Goal: Task Accomplishment & Management: Manage account settings

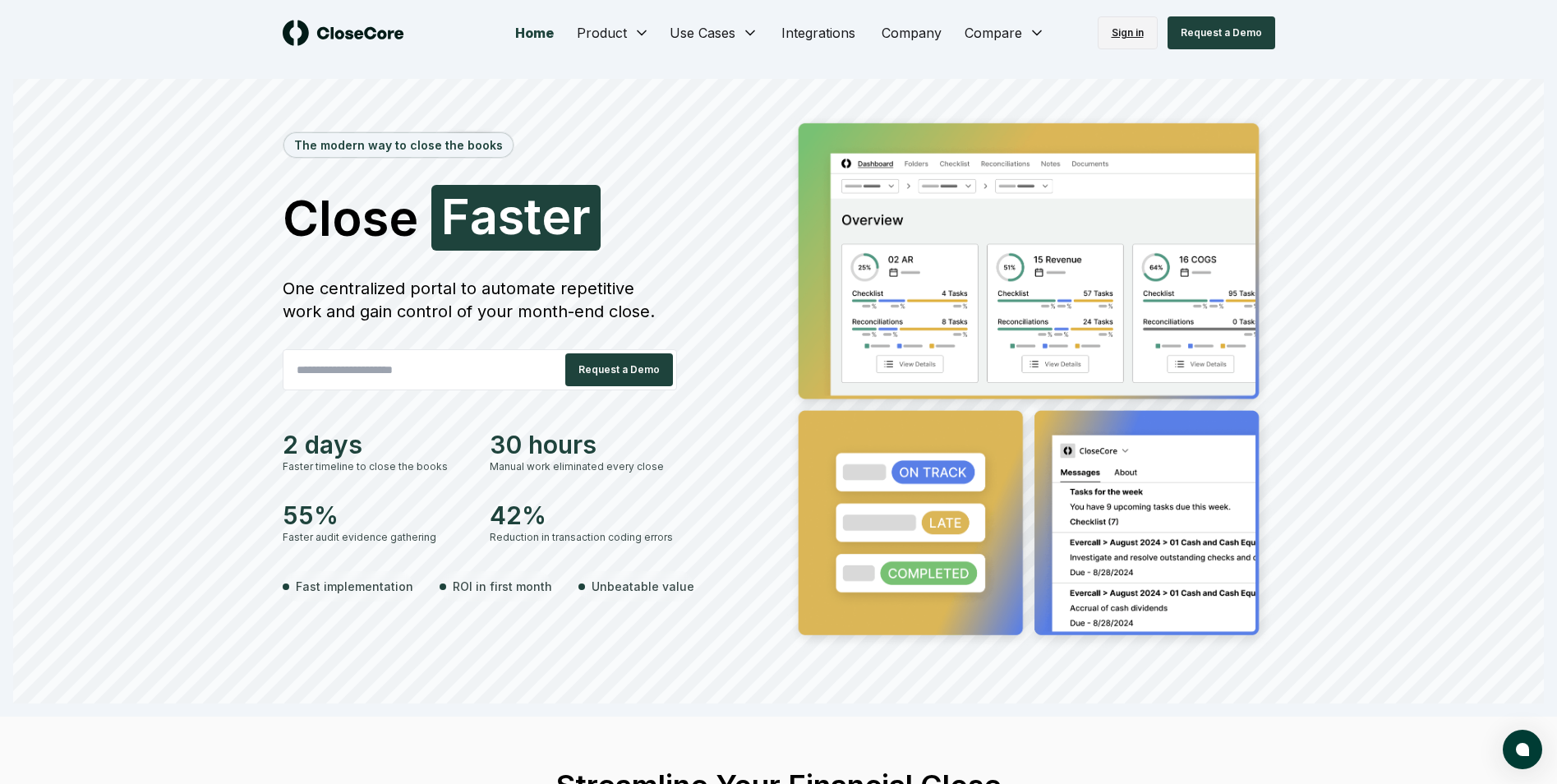
click at [1128, 35] on link "Sign in" at bounding box center [1127, 32] width 60 height 33
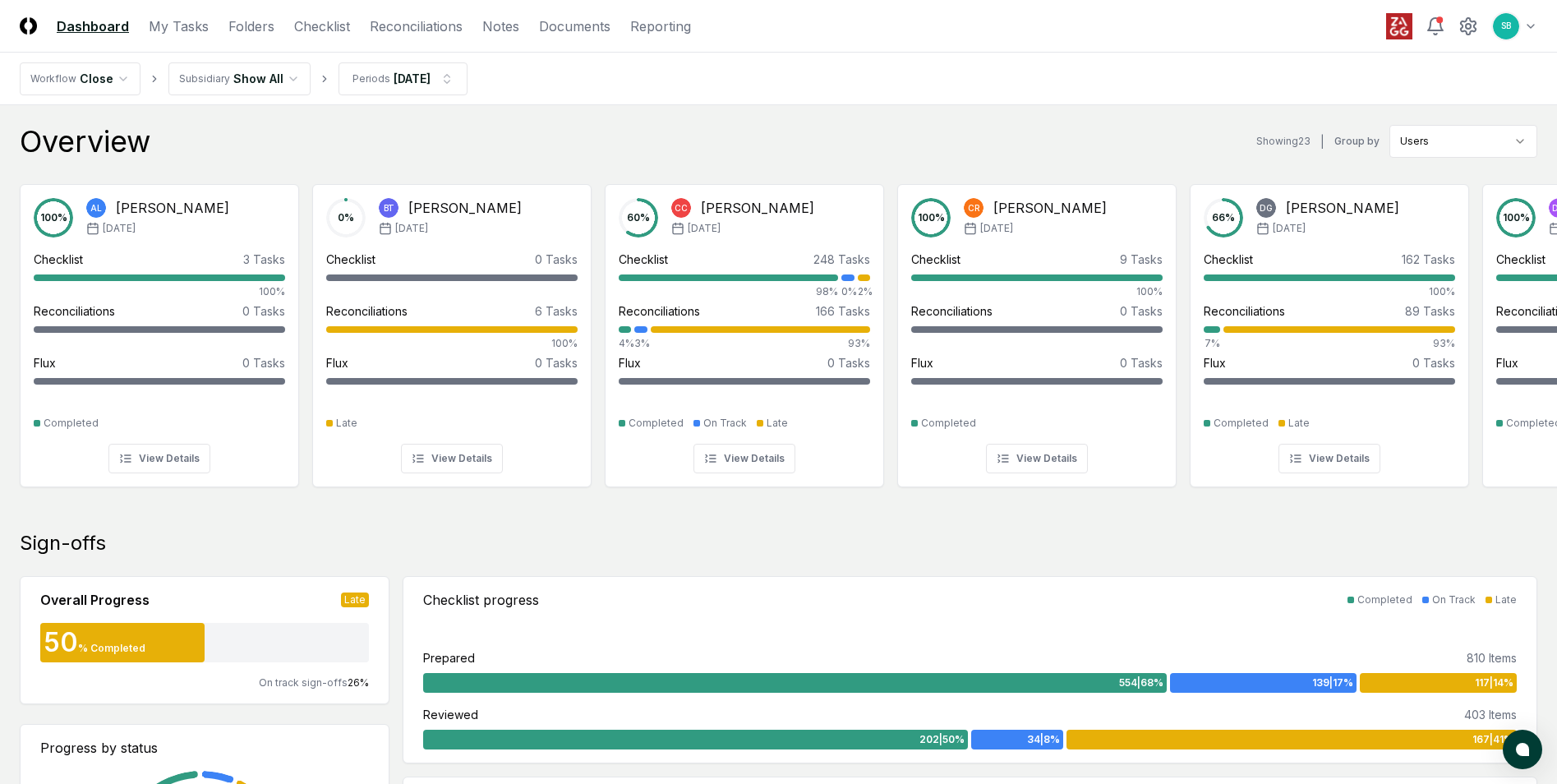
click at [180, 26] on link "My Tasks" at bounding box center [178, 26] width 60 height 20
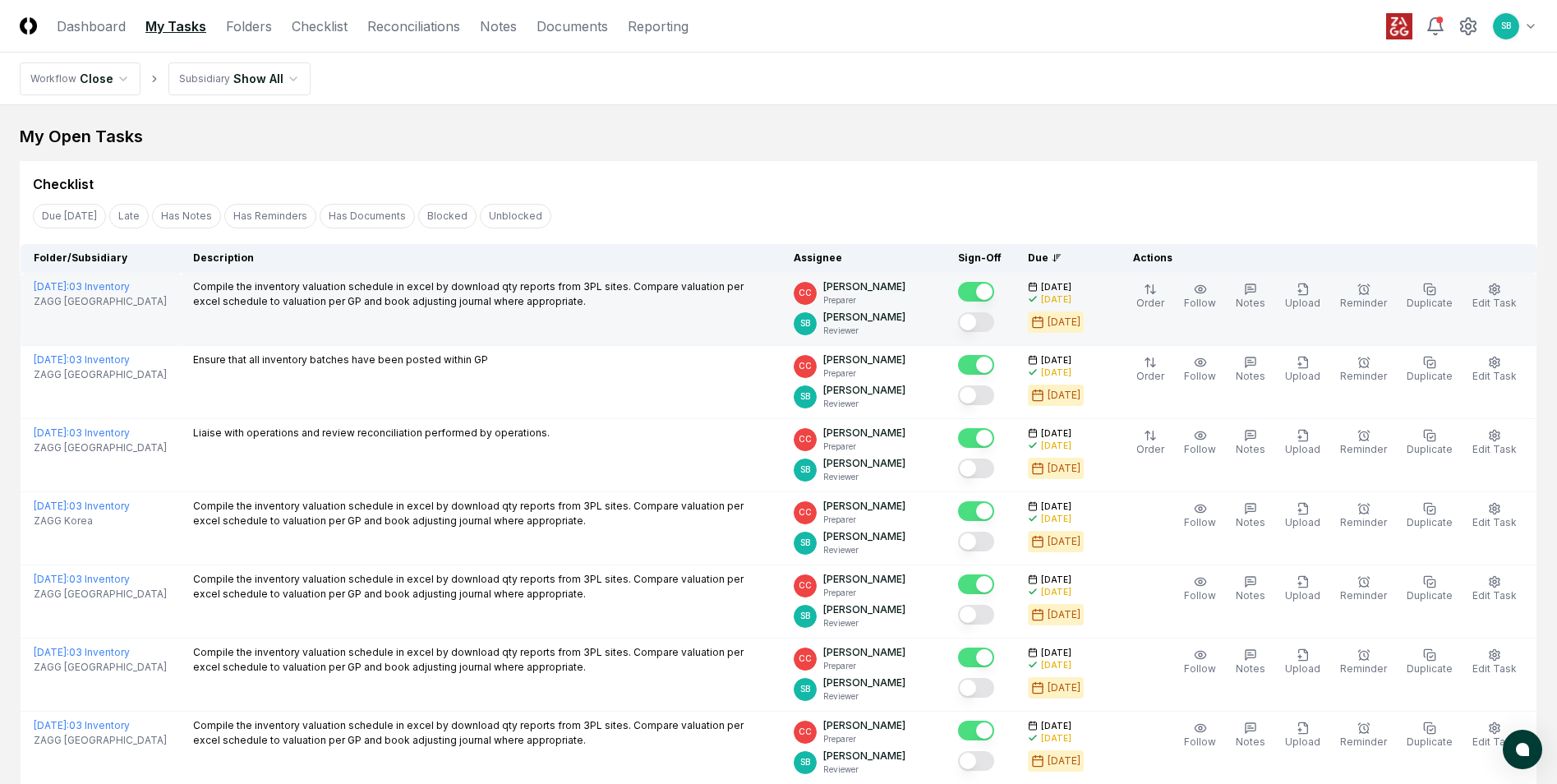
click at [994, 323] on button "Mark complete" at bounding box center [976, 321] width 36 height 20
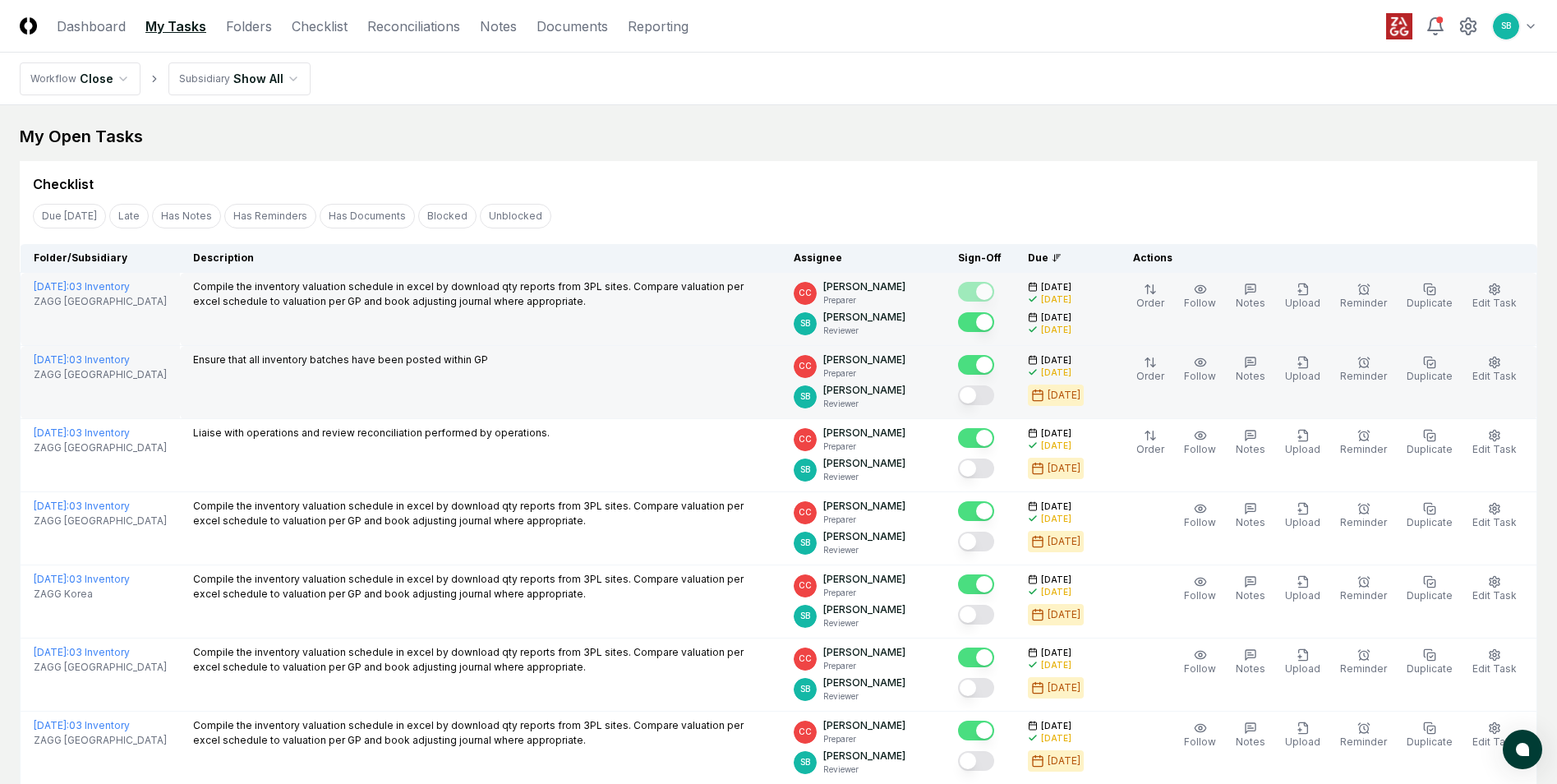
click at [994, 394] on button "Mark complete" at bounding box center [976, 395] width 36 height 20
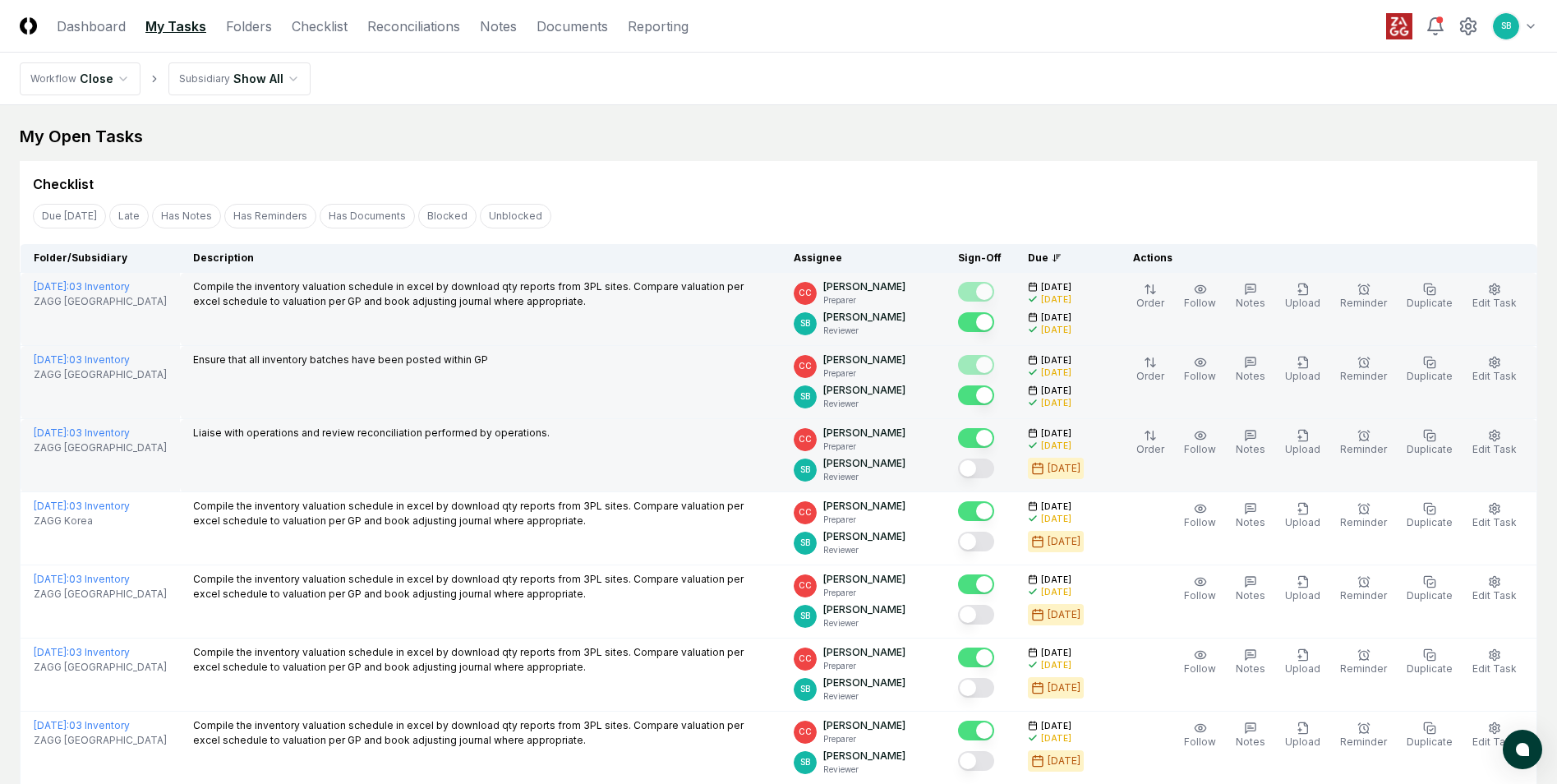
click at [994, 467] on button "Mark complete" at bounding box center [976, 468] width 36 height 20
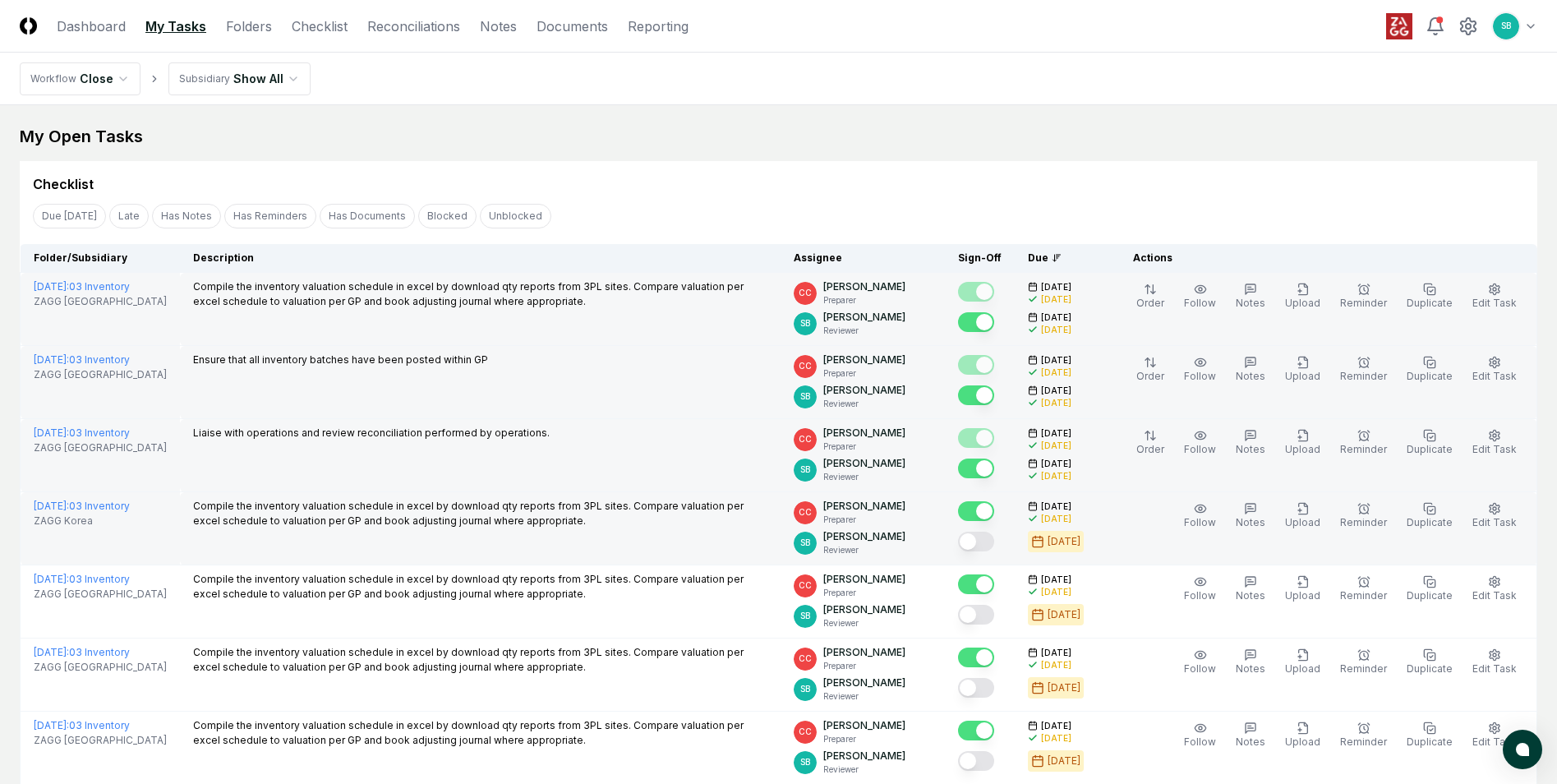
click at [994, 546] on button "Mark complete" at bounding box center [976, 541] width 36 height 20
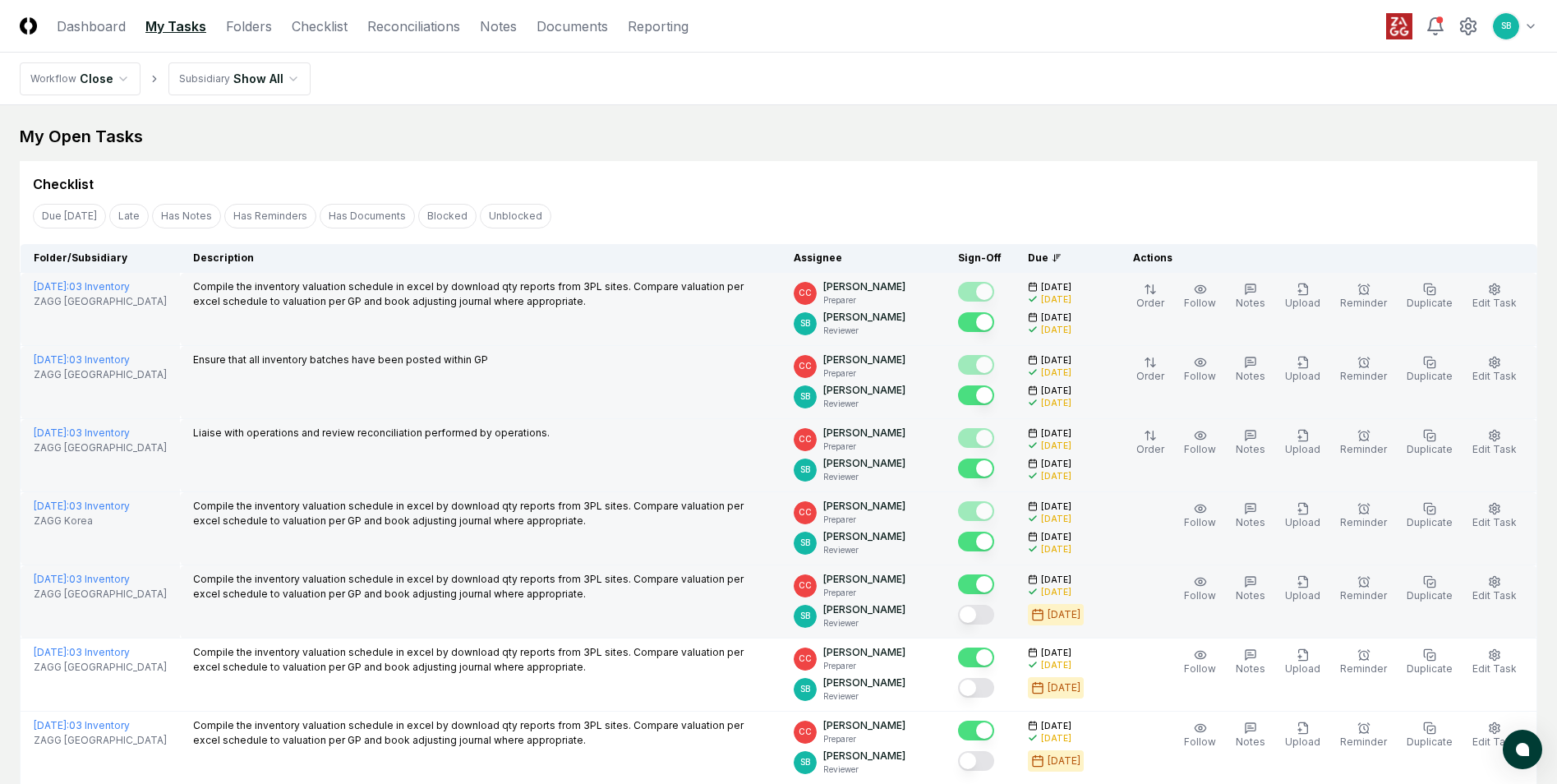
click at [994, 616] on button "Mark complete" at bounding box center [976, 614] width 36 height 20
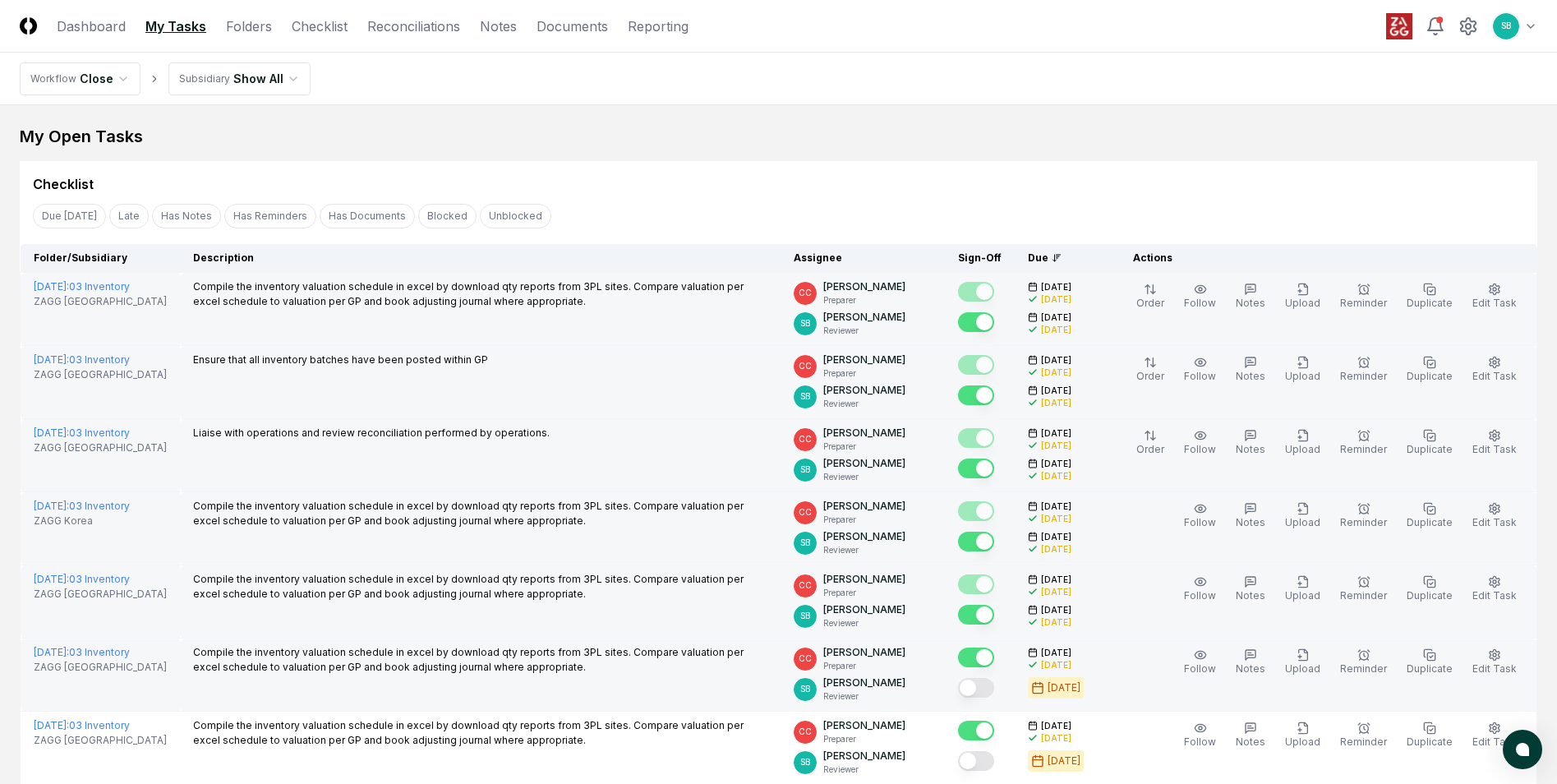
click at [994, 685] on button "Mark complete" at bounding box center [976, 687] width 36 height 20
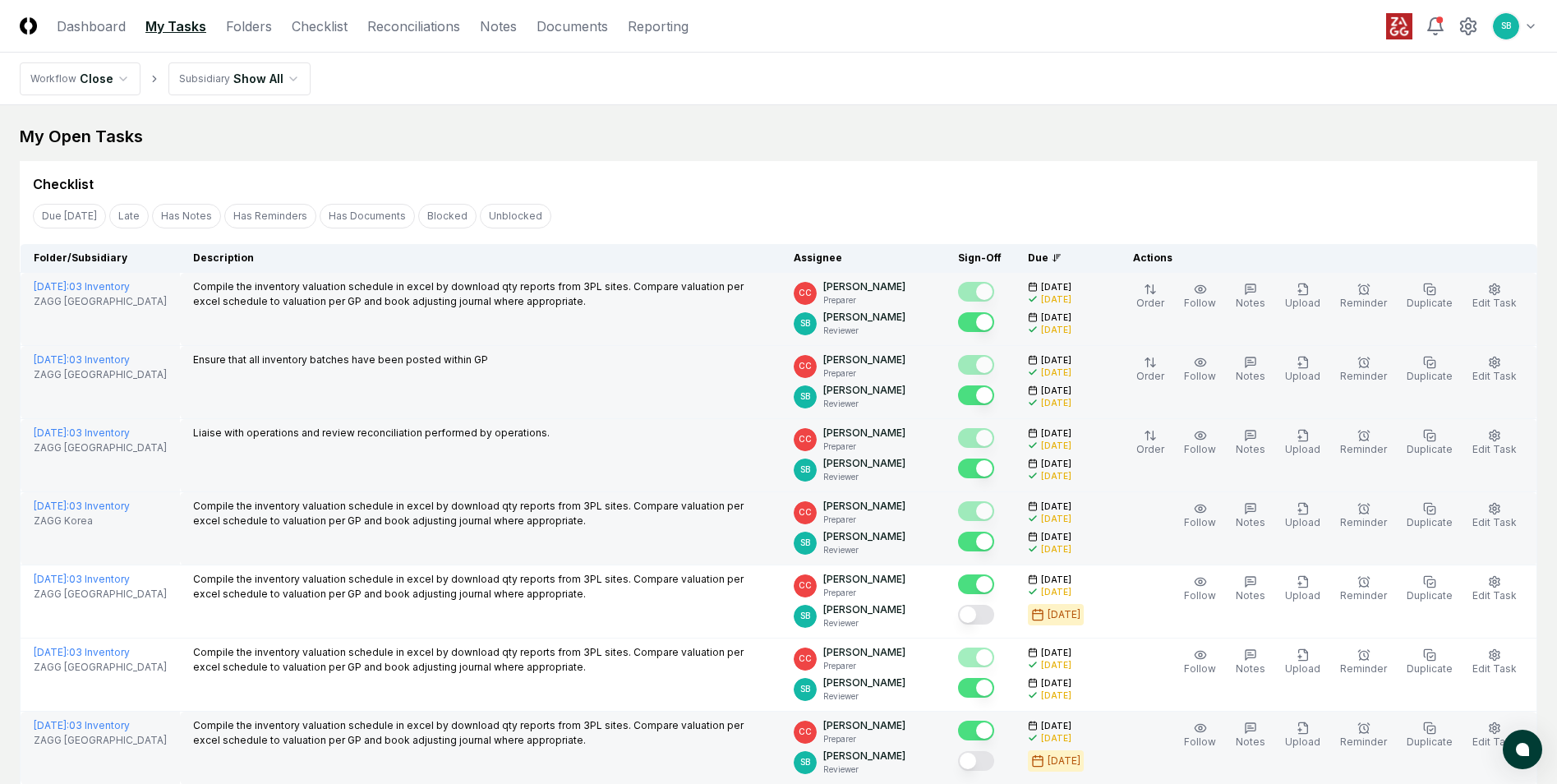
click at [994, 758] on button "Mark complete" at bounding box center [976, 760] width 36 height 20
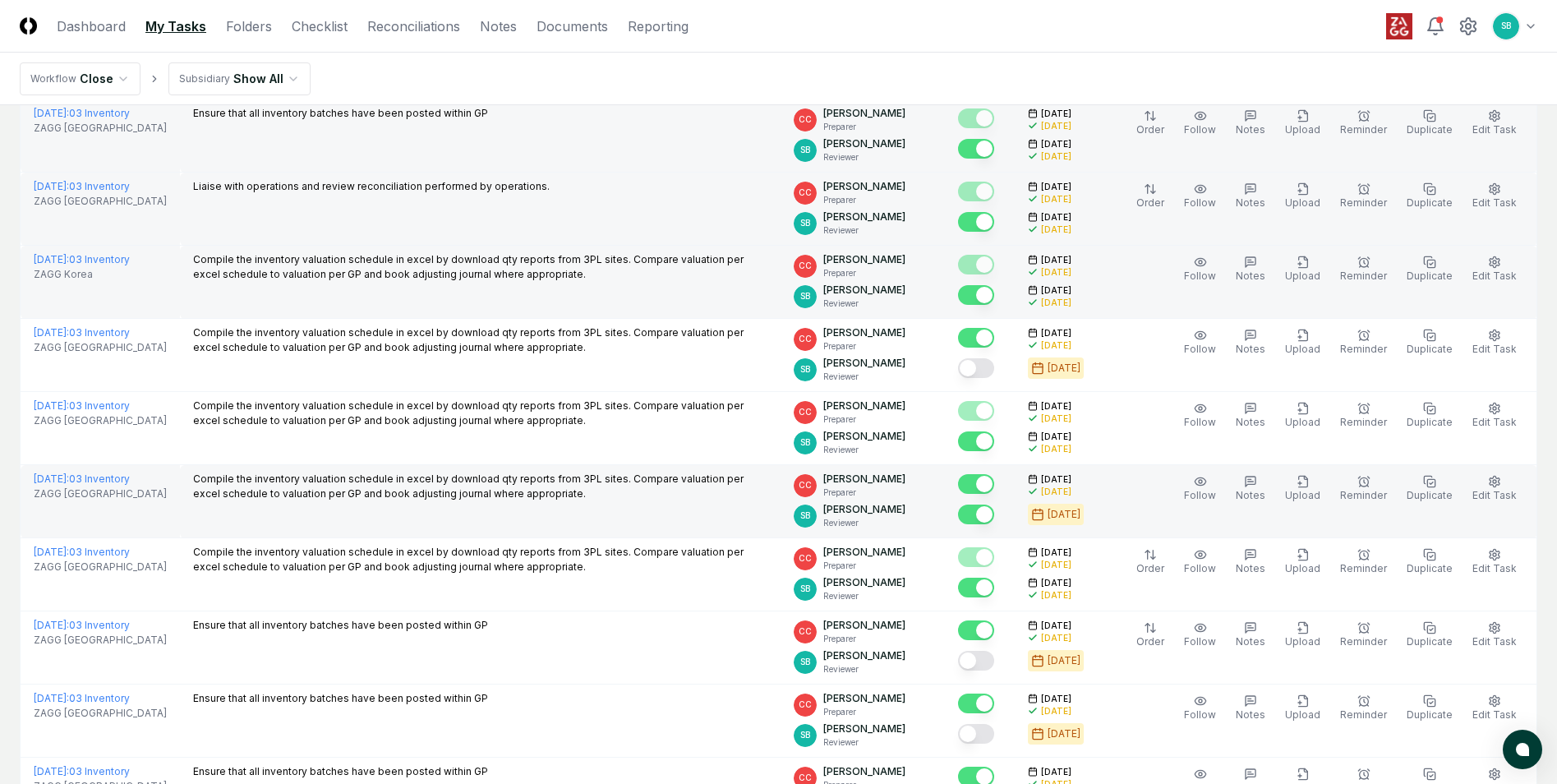
scroll to position [329, 0]
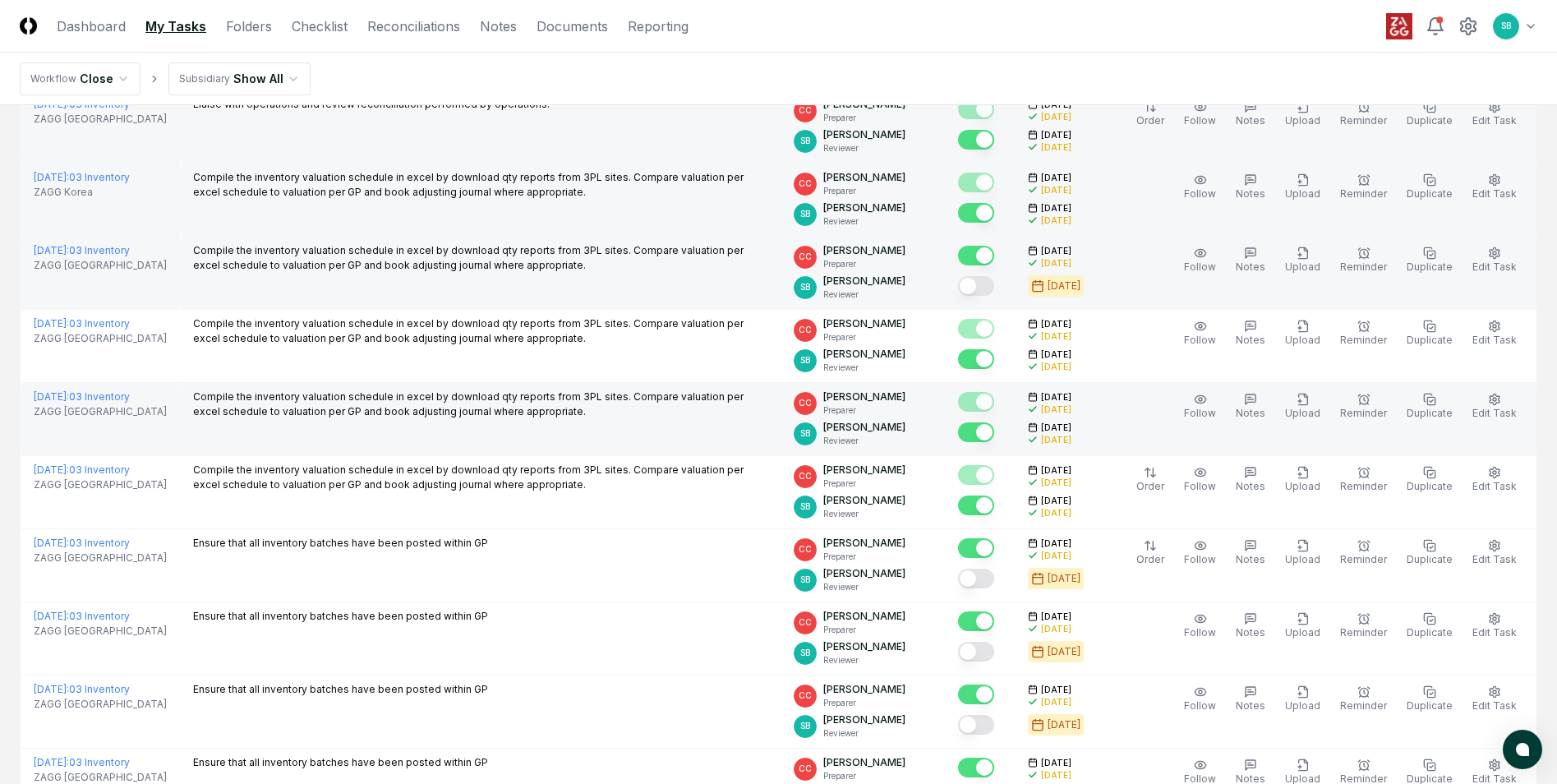
click at [994, 286] on button "Mark complete" at bounding box center [976, 285] width 36 height 20
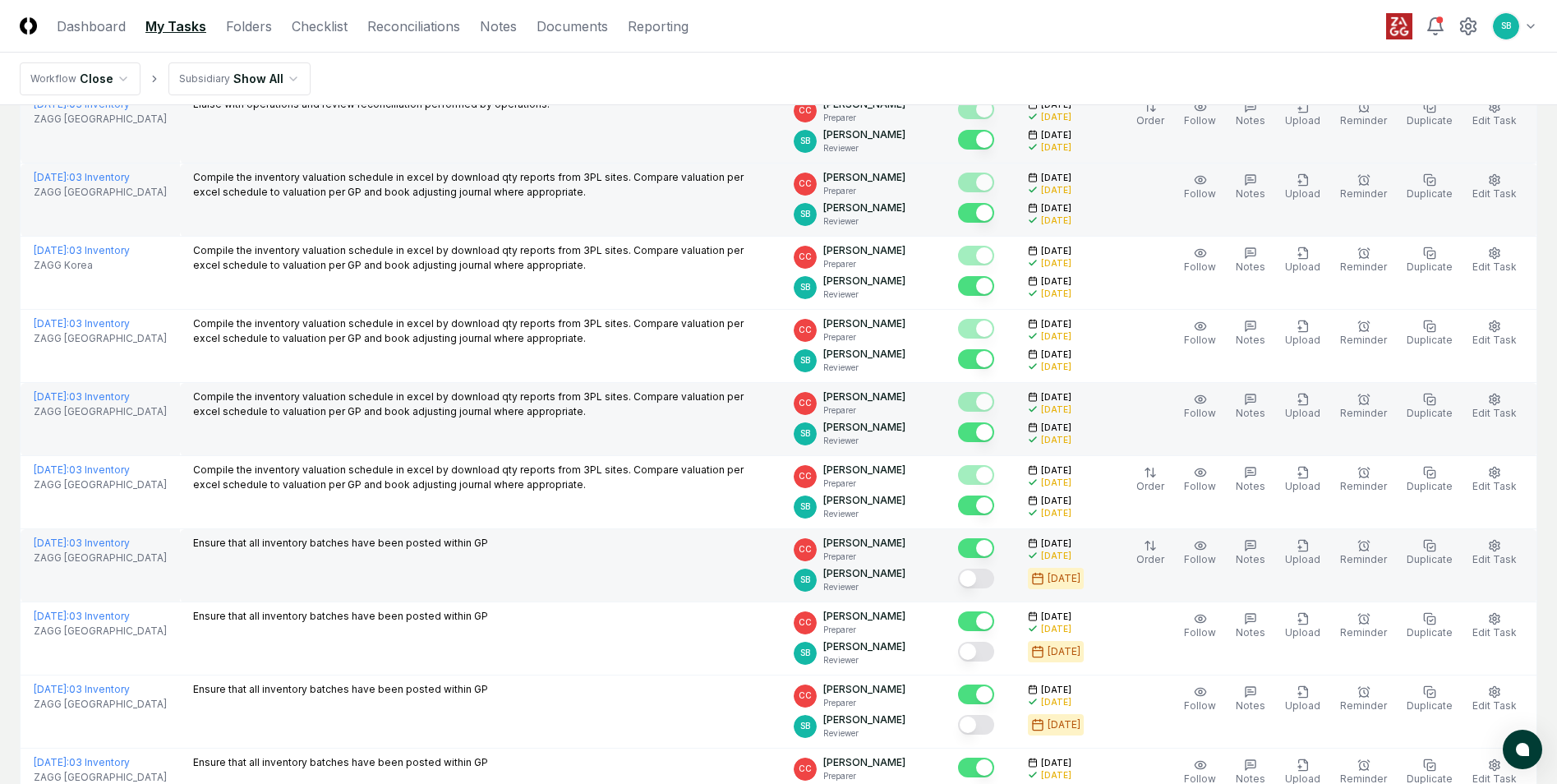
click at [994, 577] on button "Mark complete" at bounding box center [976, 578] width 36 height 20
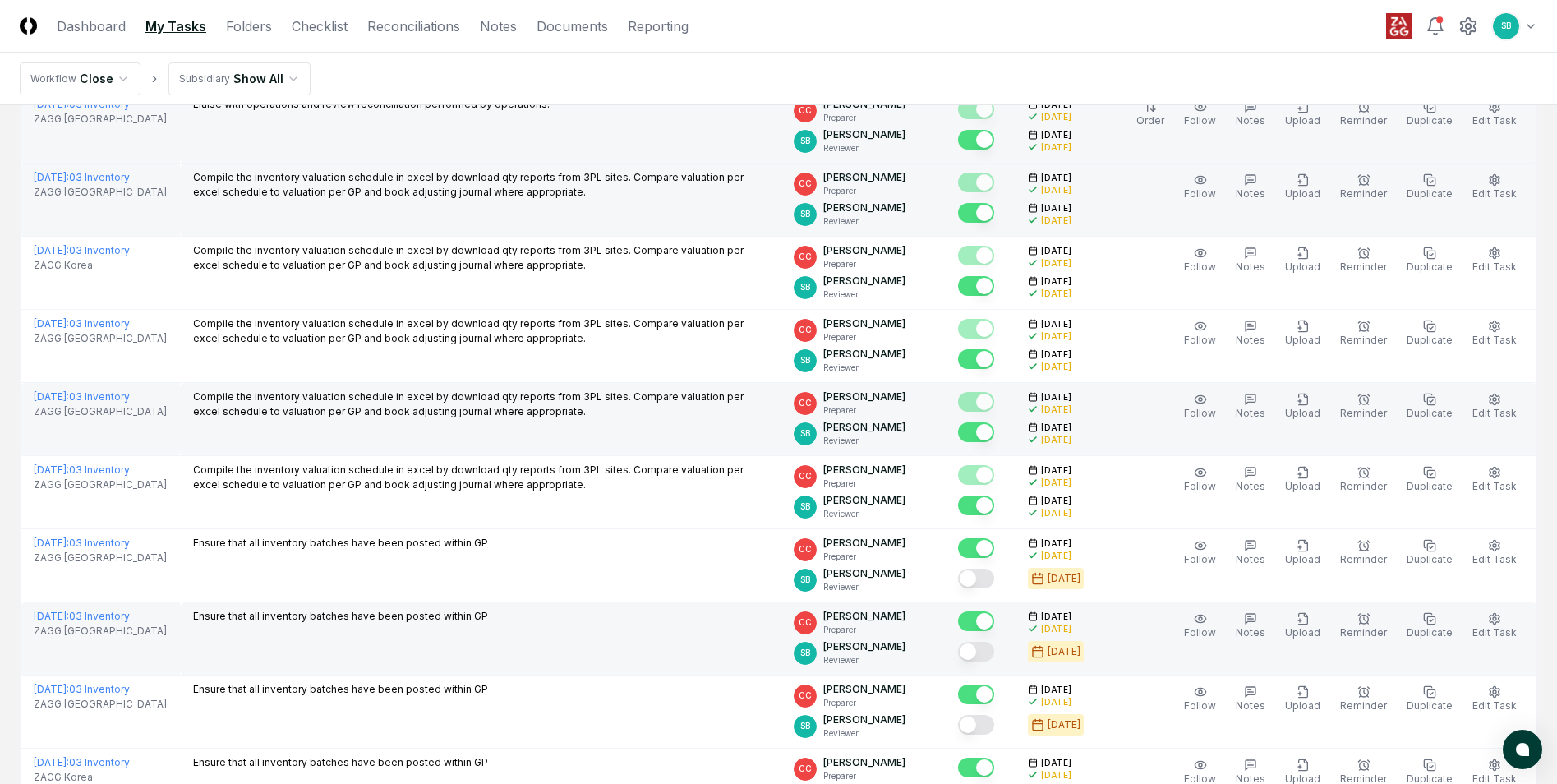
click at [994, 656] on button "Mark complete" at bounding box center [976, 651] width 36 height 20
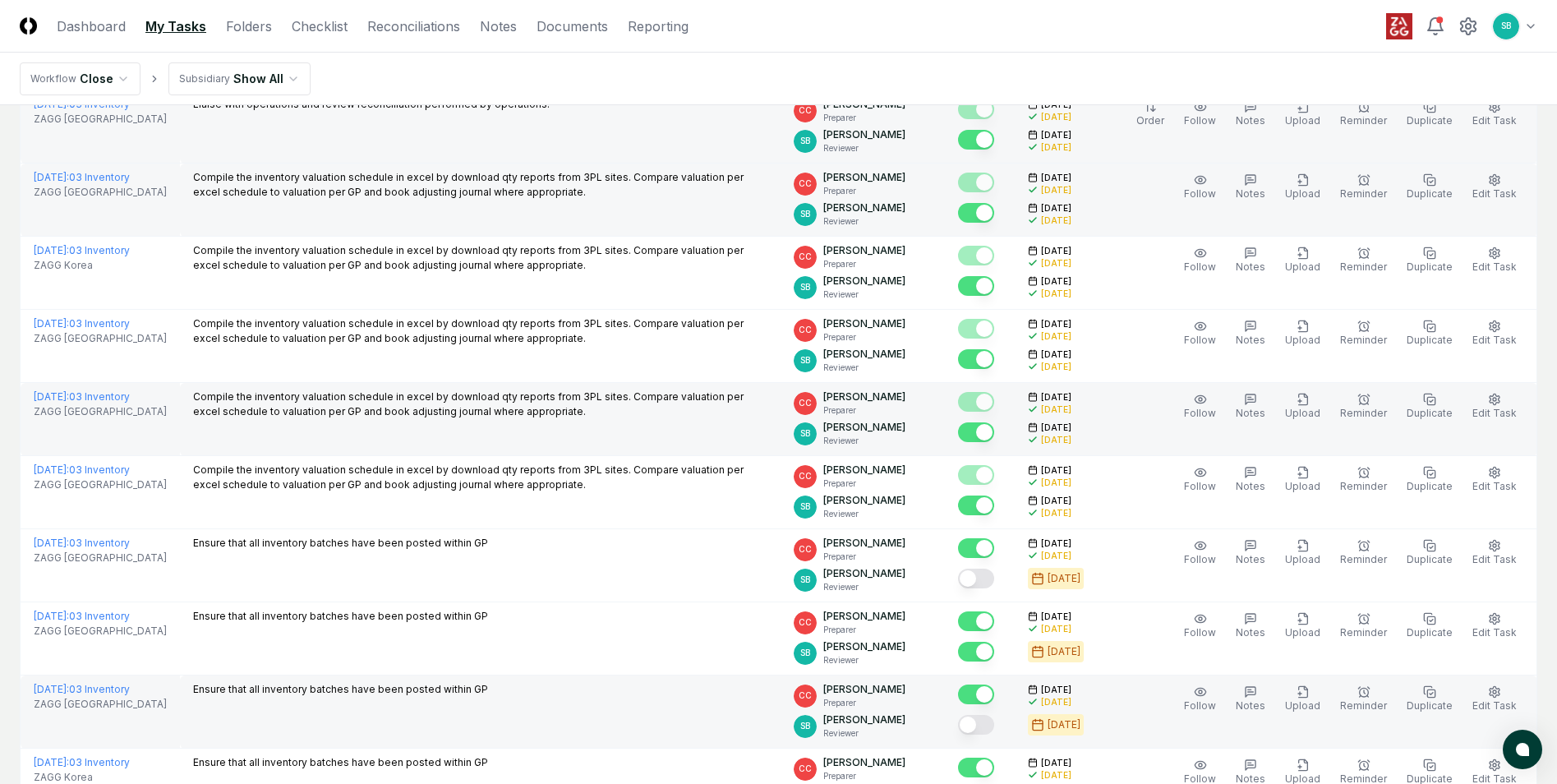
click at [994, 731] on button "Mark complete" at bounding box center [976, 724] width 36 height 20
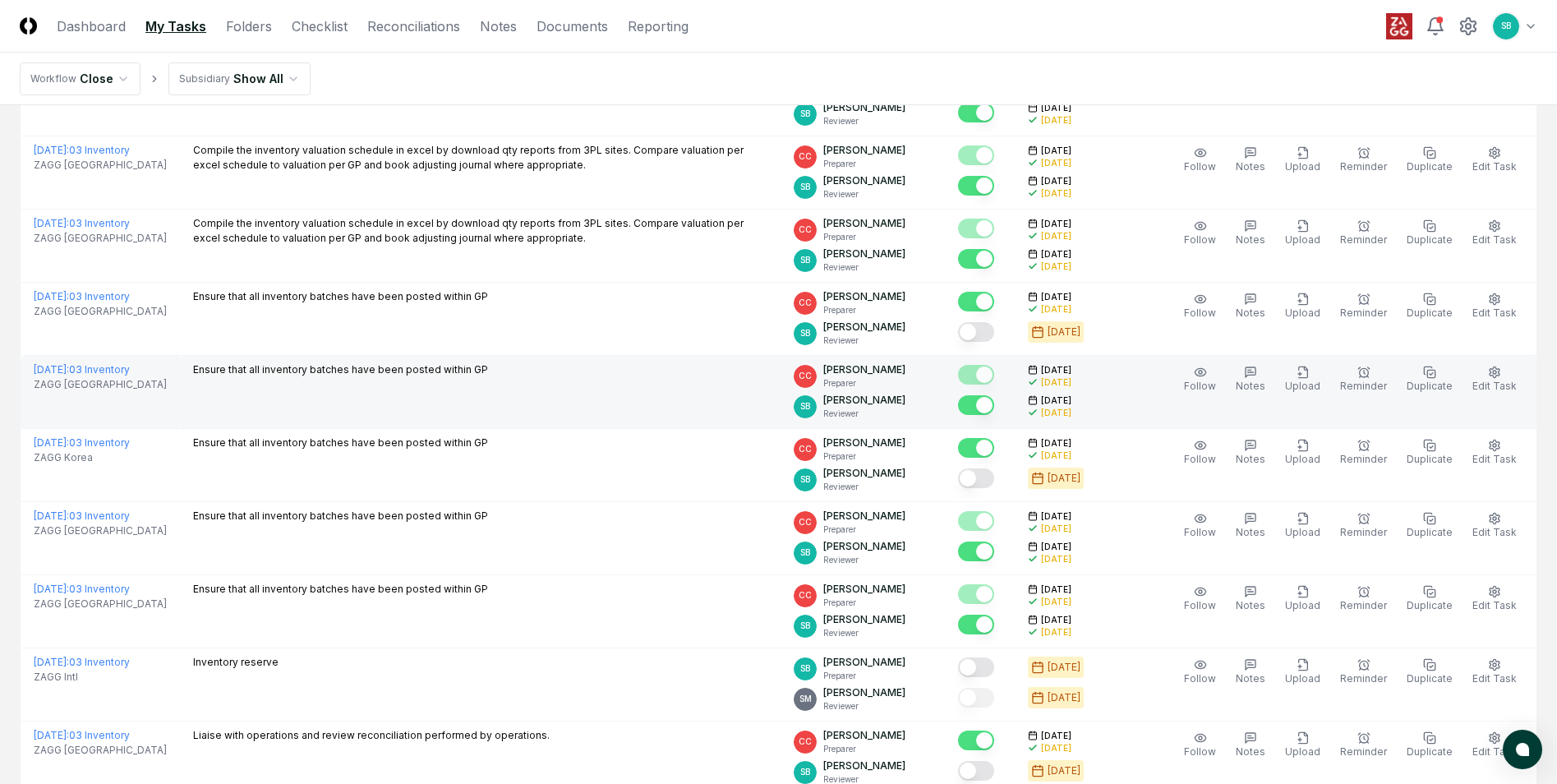
scroll to position [356, 0]
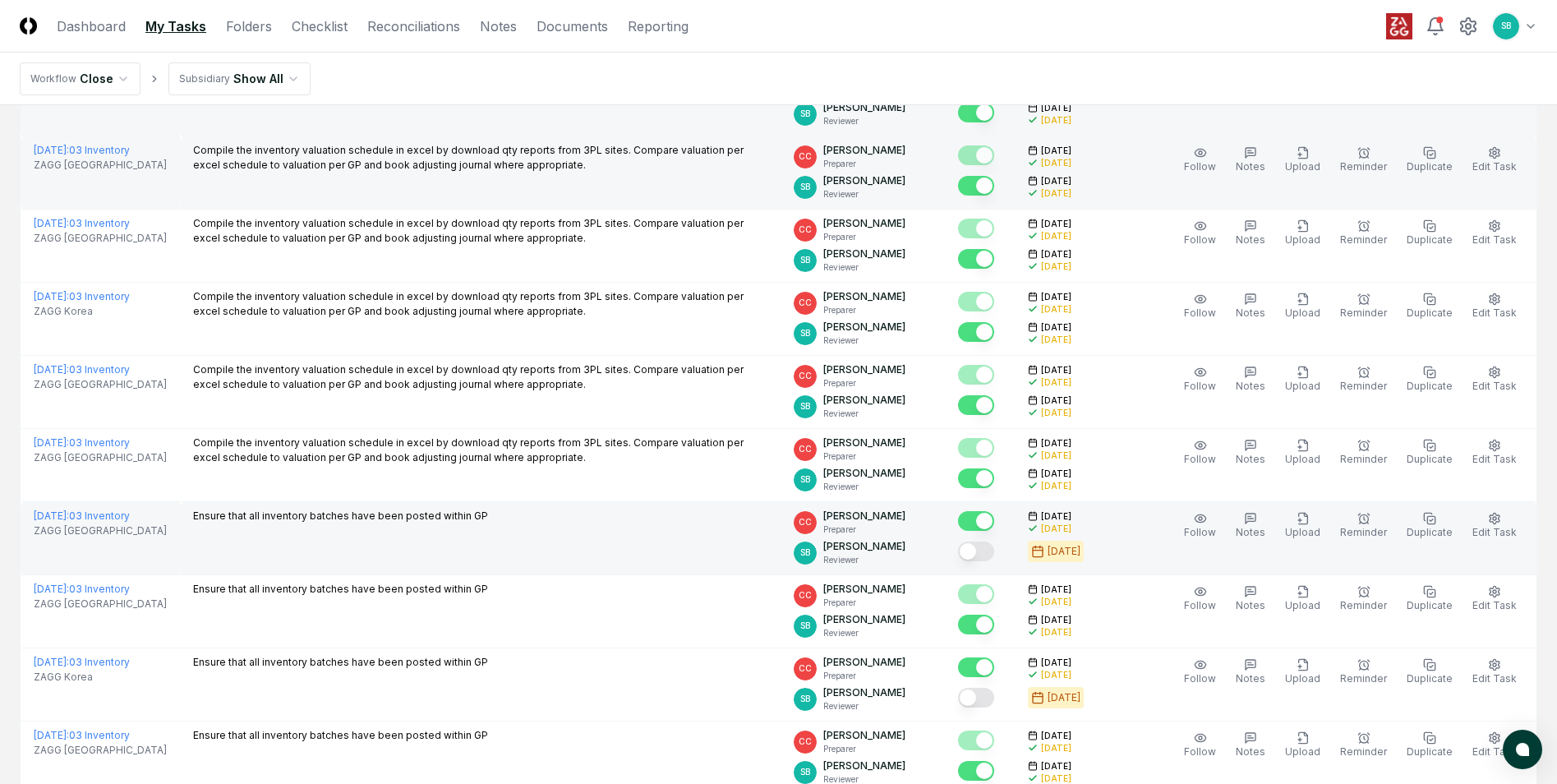
click at [994, 549] on button "Mark complete" at bounding box center [976, 551] width 36 height 20
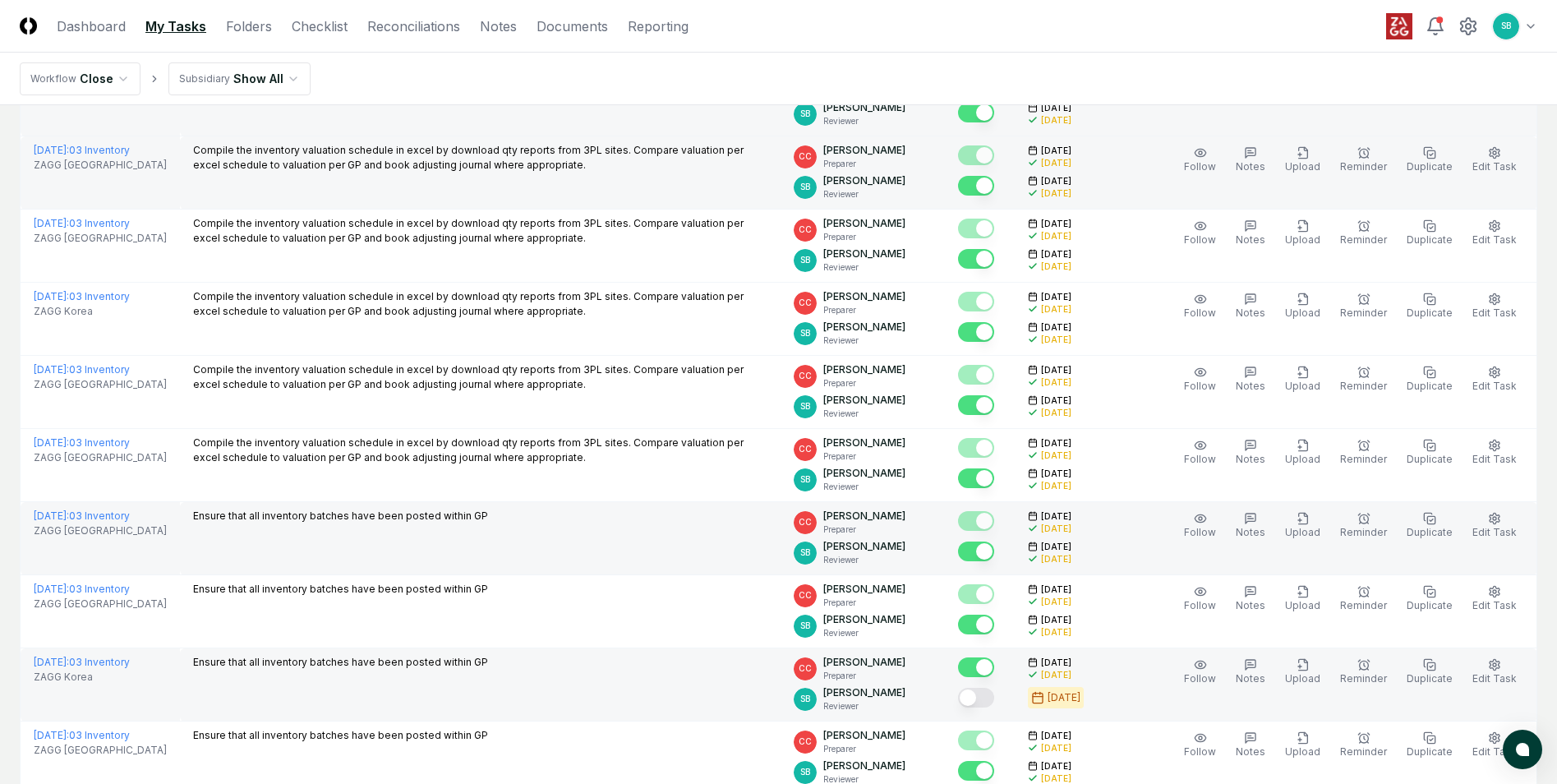
click at [994, 700] on button "Mark complete" at bounding box center [976, 697] width 36 height 20
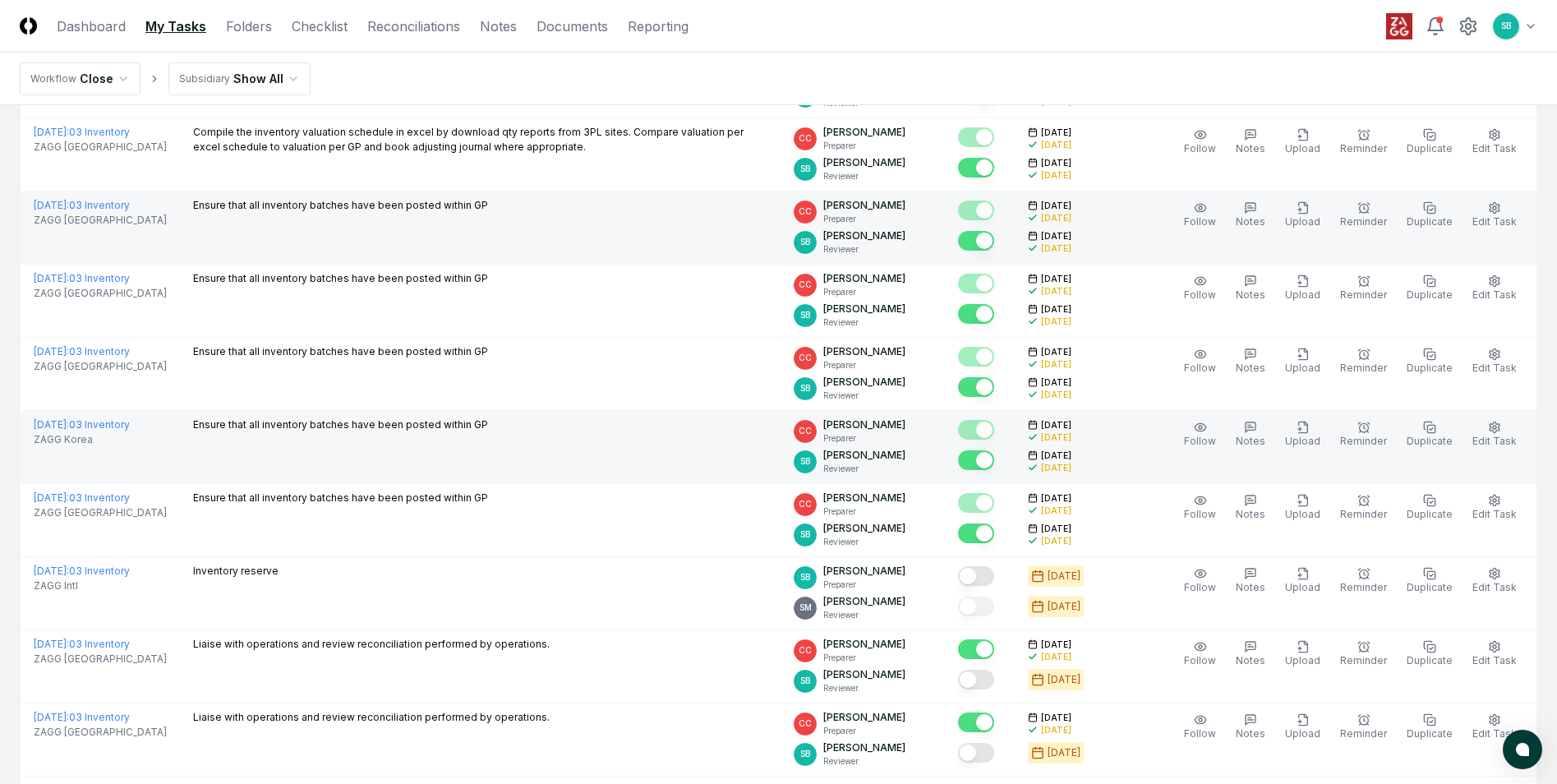
scroll to position [684, 0]
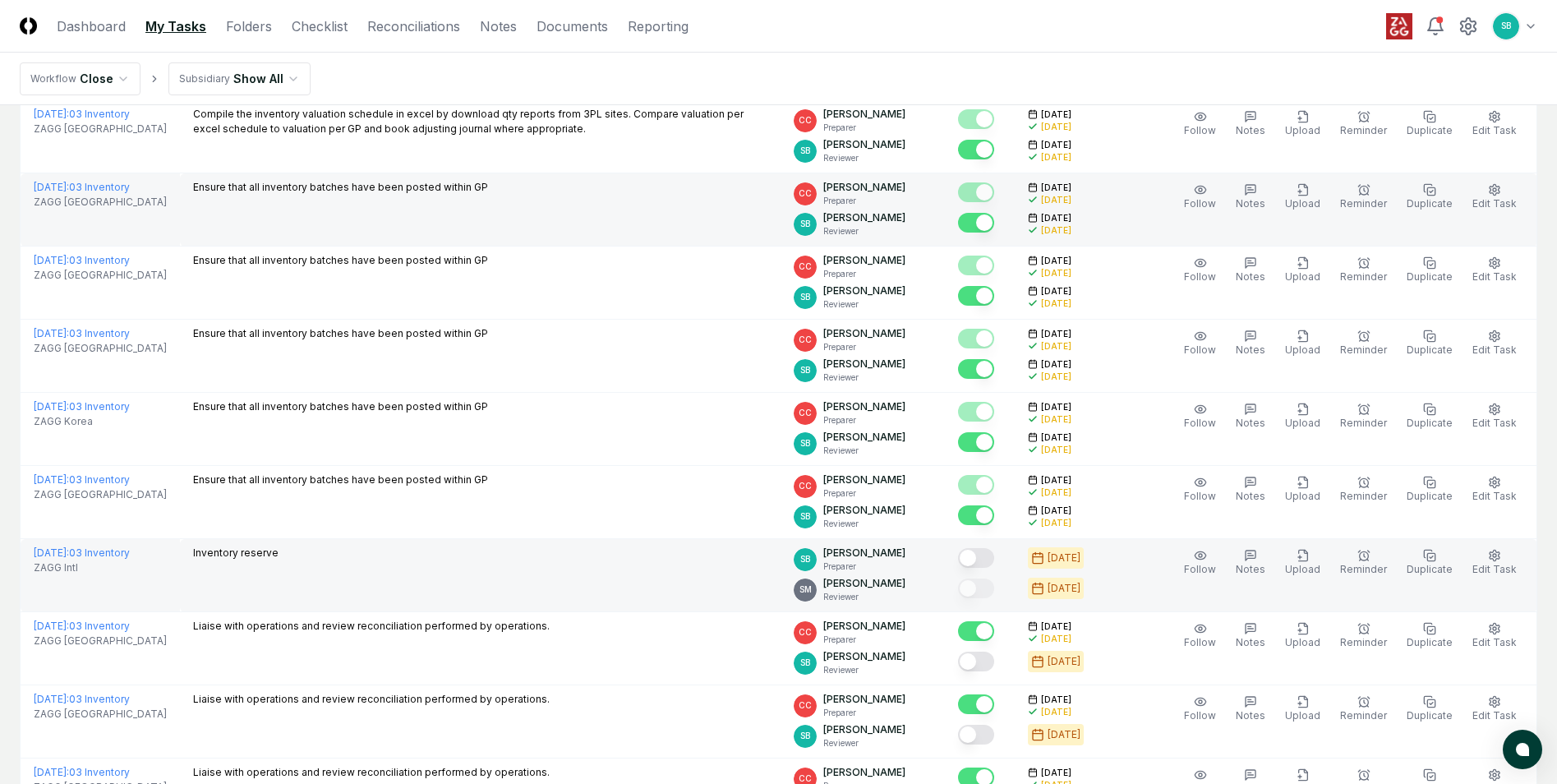
click at [994, 552] on button "Mark complete" at bounding box center [976, 557] width 36 height 20
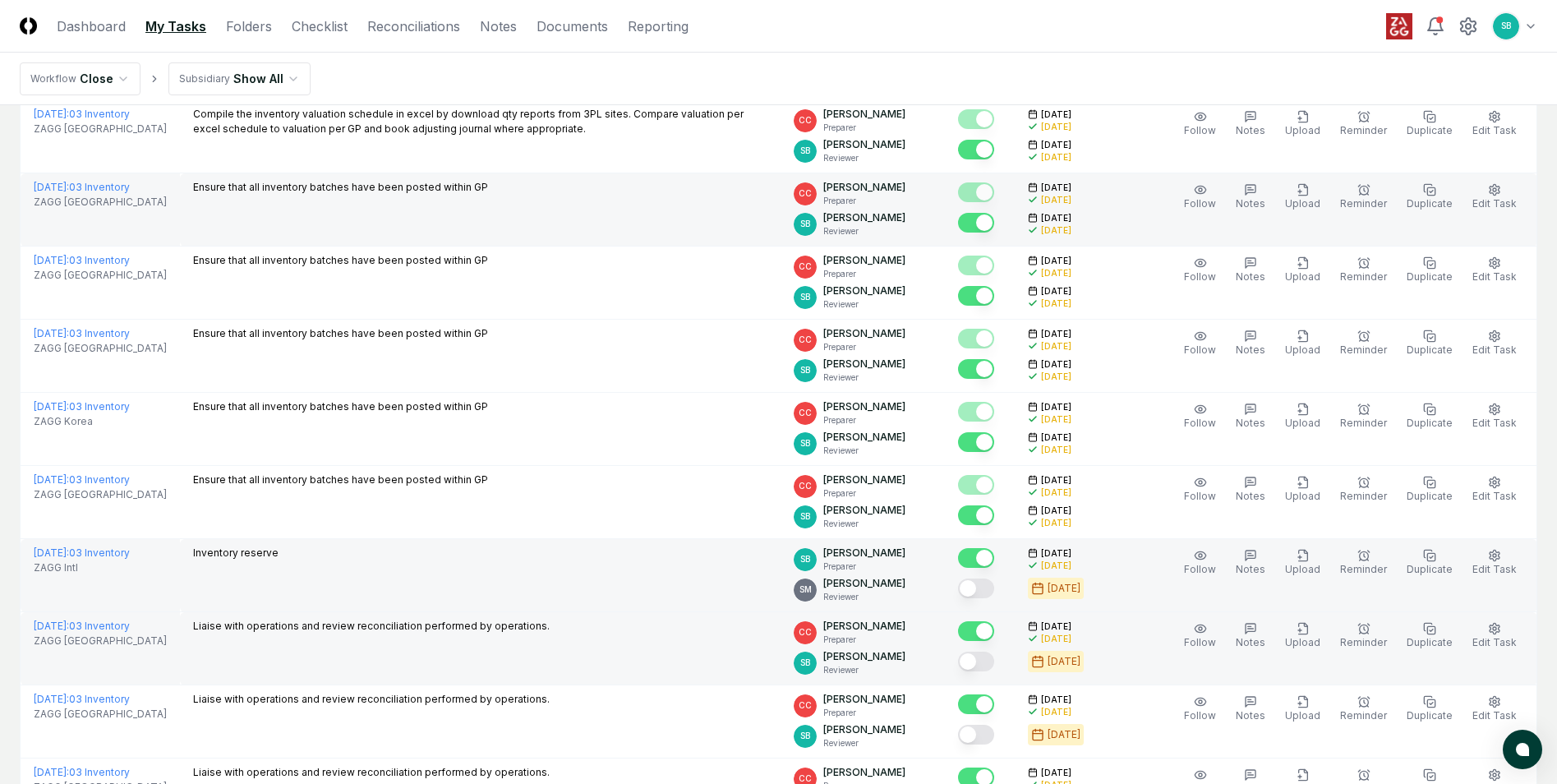
click at [994, 657] on button "Mark complete" at bounding box center [976, 661] width 36 height 20
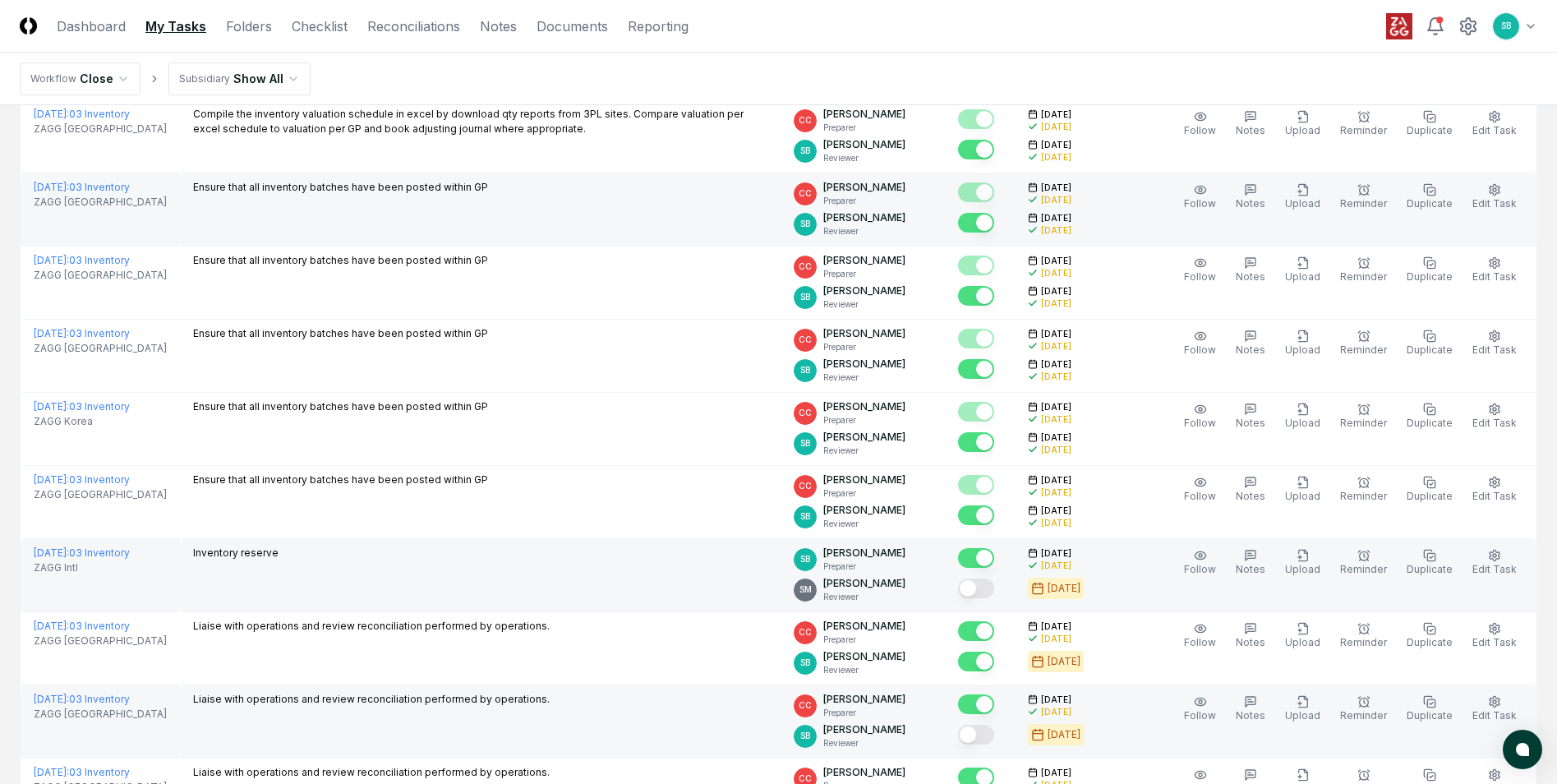
click at [990, 732] on tbody "September 2025 : 03 Inventory ZAGG Australia Compile the inventory valuation sc…" at bounding box center [778, 282] width 1516 height 1389
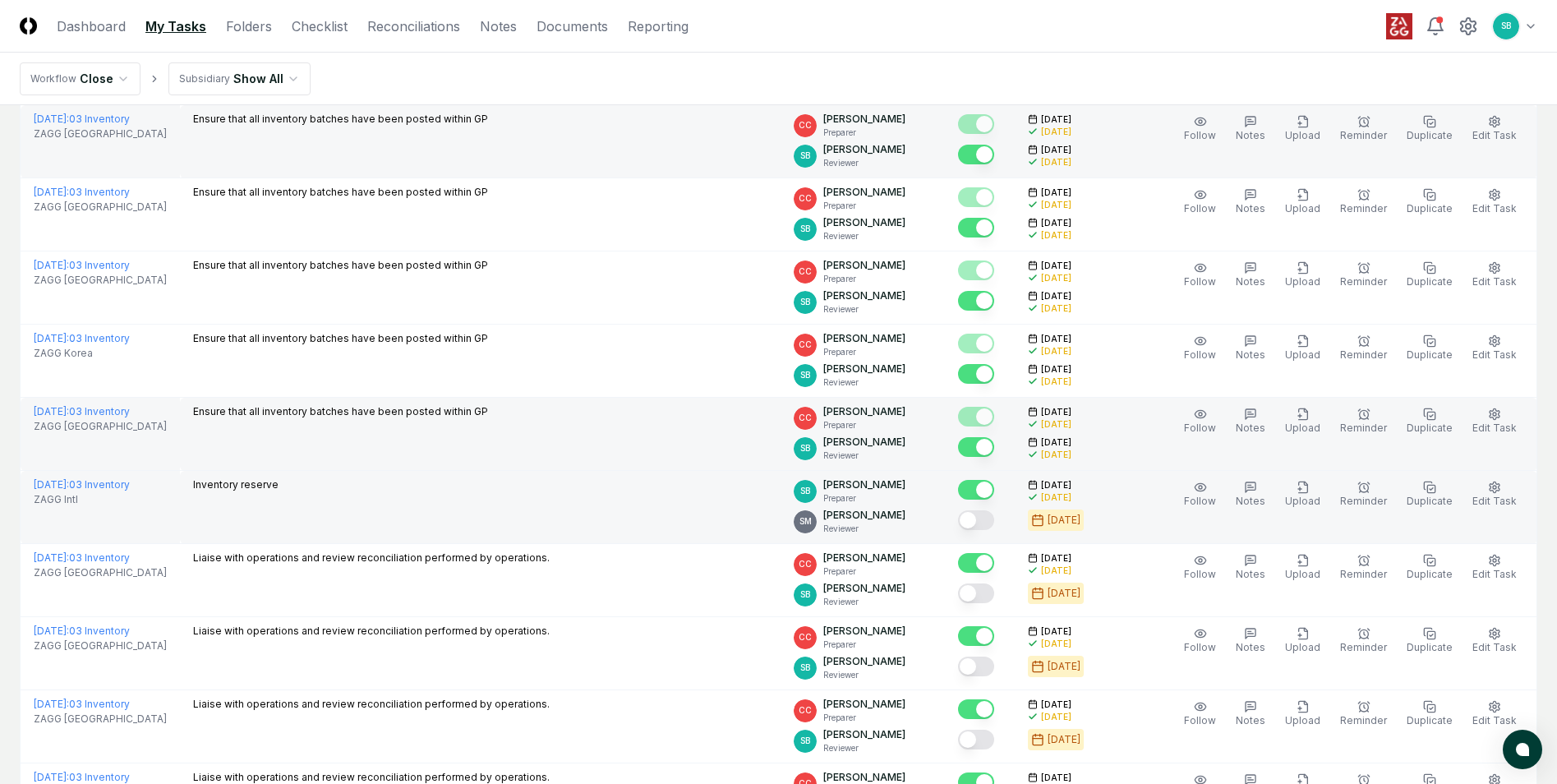
scroll to position [793, 0]
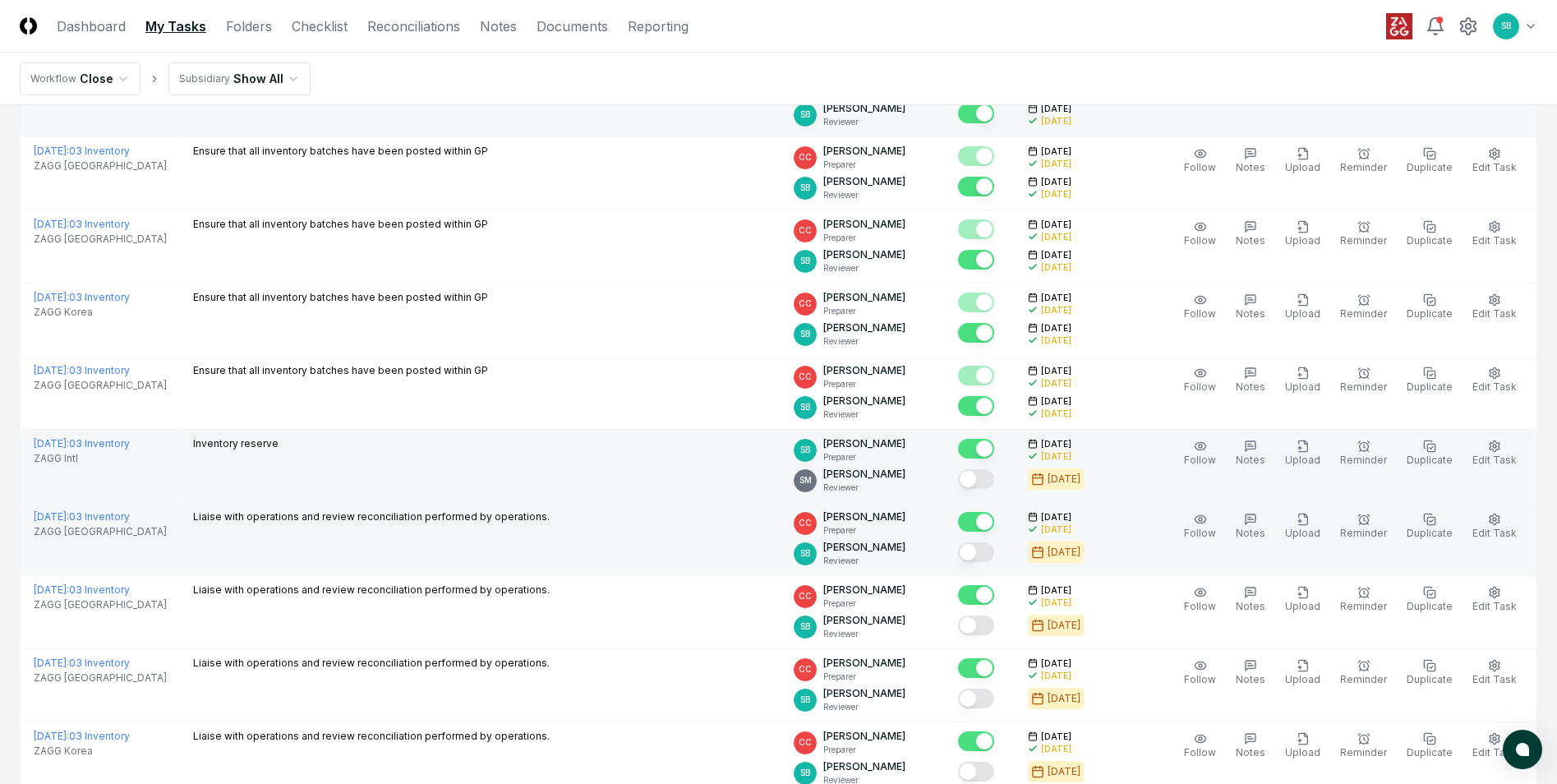
click at [994, 552] on button "Mark complete" at bounding box center [976, 552] width 36 height 20
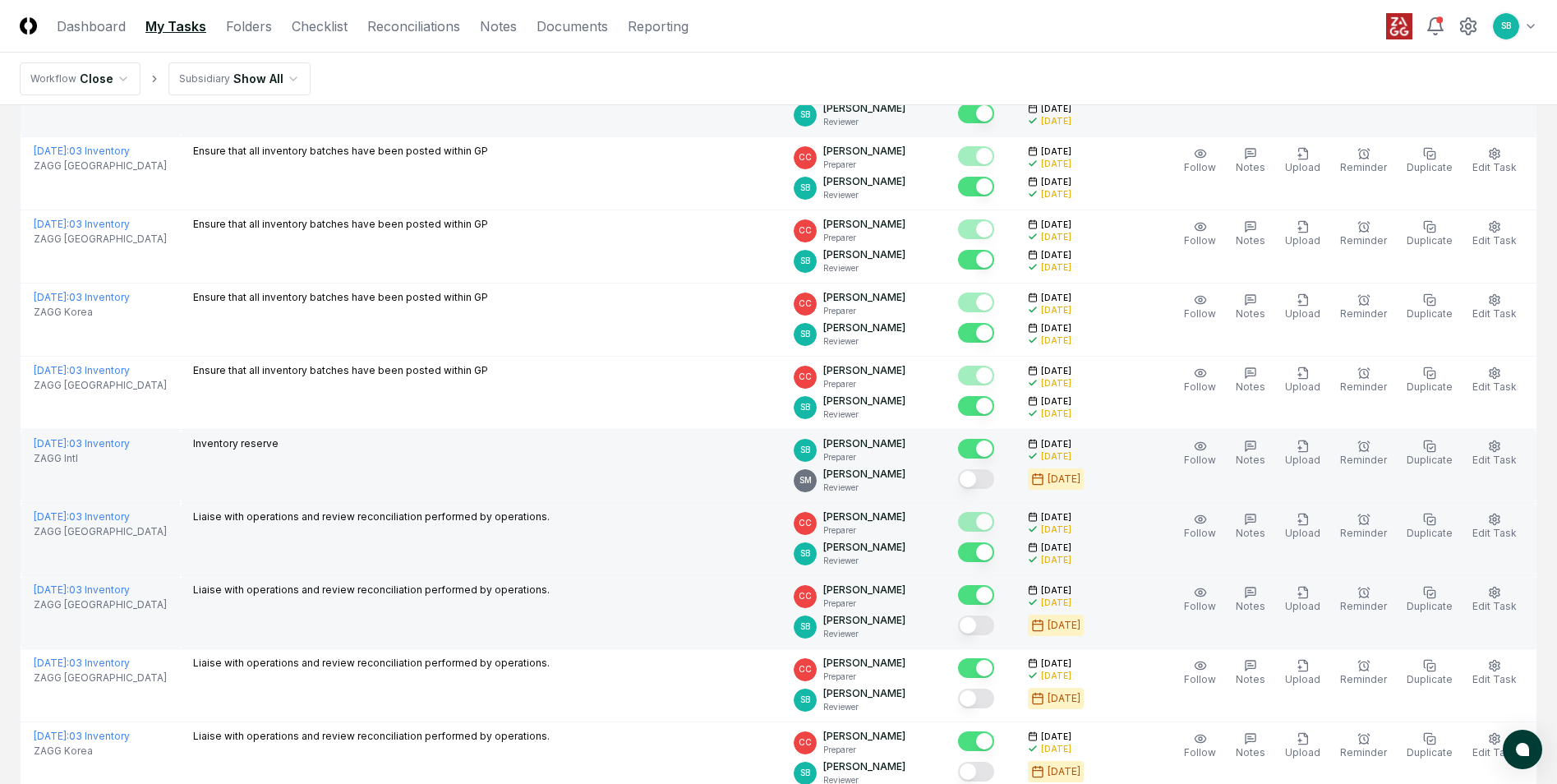
click at [994, 620] on button "Mark complete" at bounding box center [976, 624] width 36 height 20
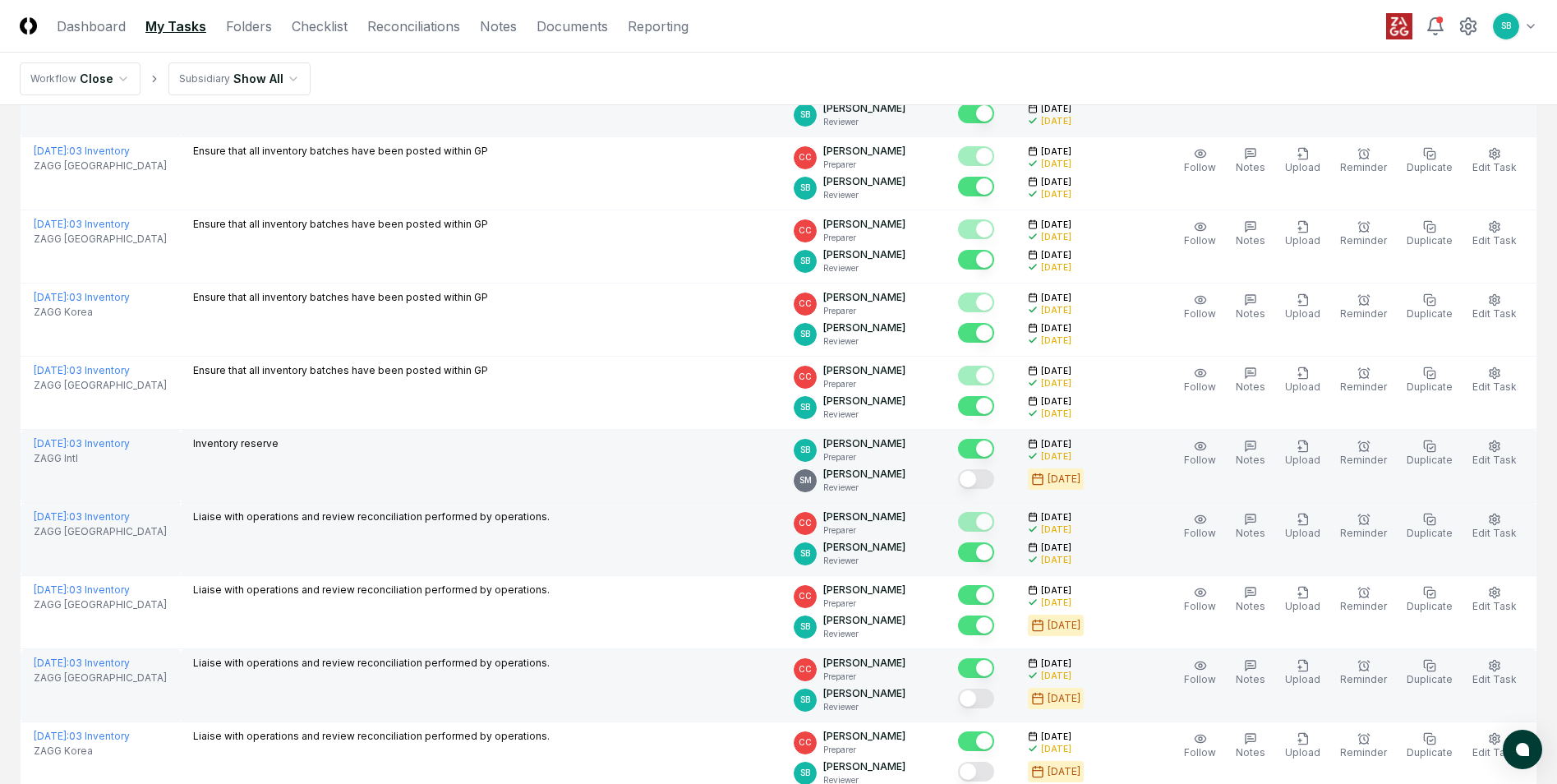
click at [1003, 702] on tbody "September 2025 : 03 Inventory ZAGG Australia Compile the inventory valuation sc…" at bounding box center [778, 174] width 1516 height 1389
click at [994, 699] on button "Mark complete" at bounding box center [976, 698] width 36 height 20
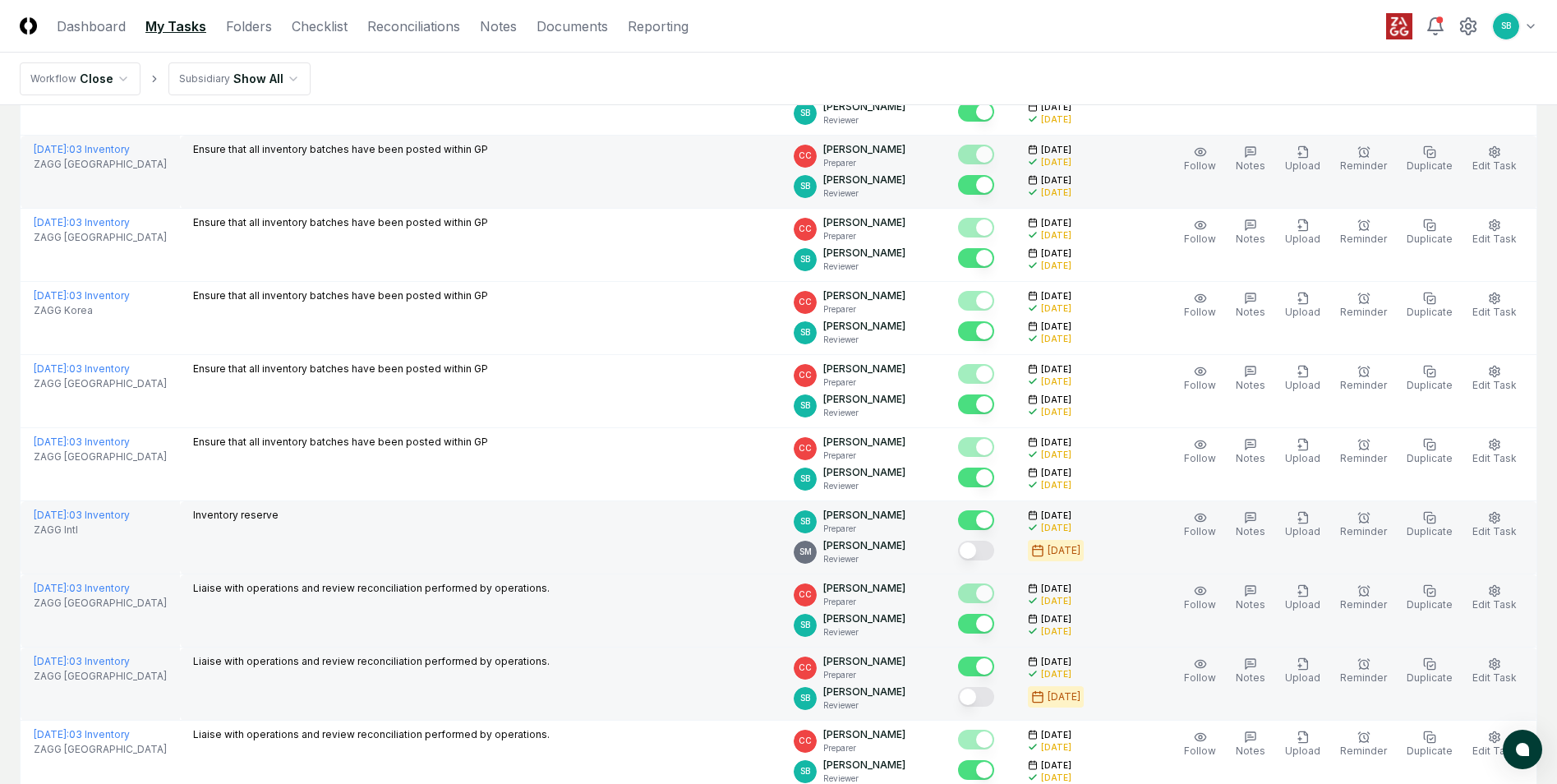
scroll to position [721, 0]
click at [994, 700] on button "Mark complete" at bounding box center [976, 698] width 36 height 20
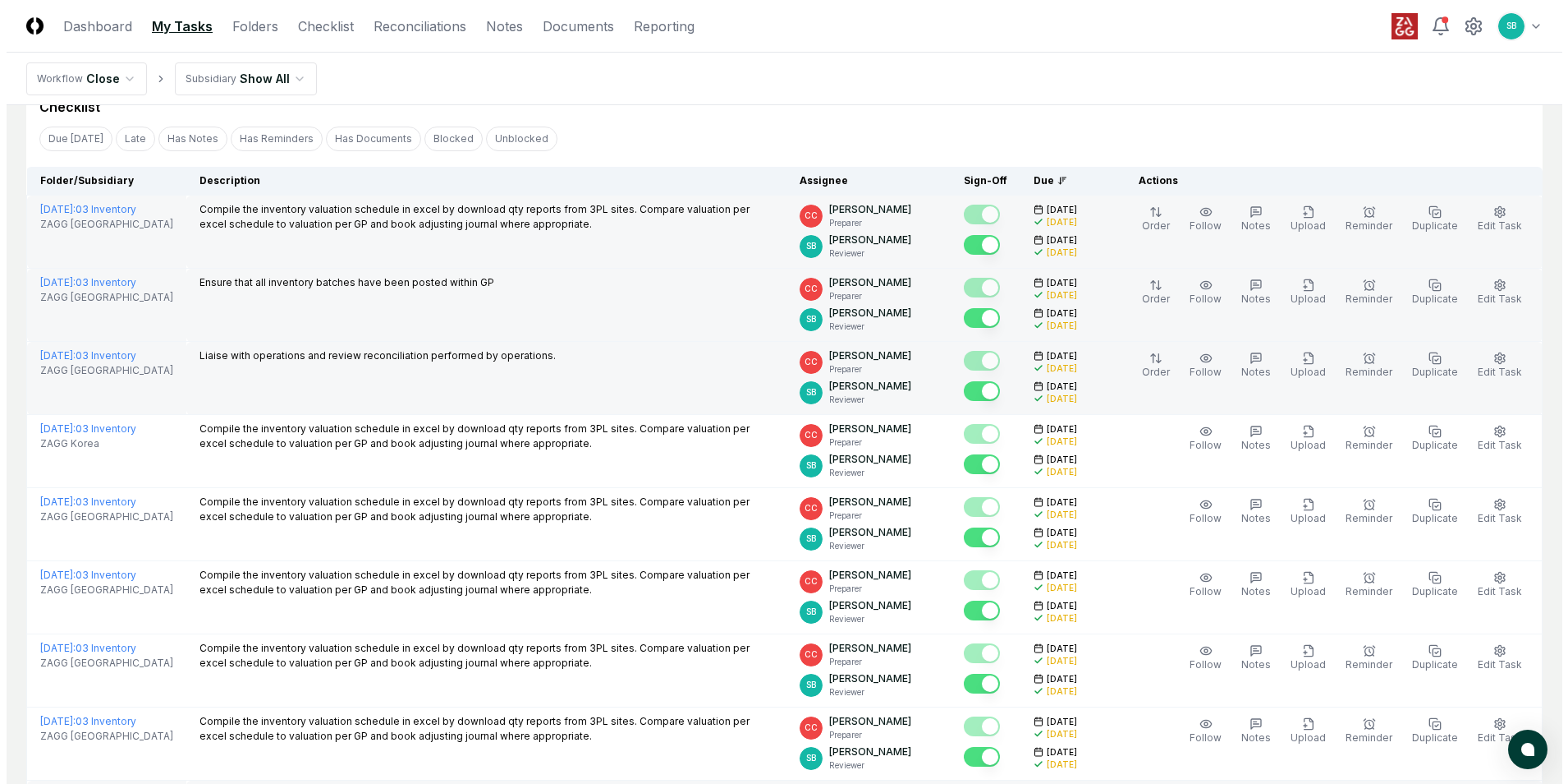
scroll to position [0, 0]
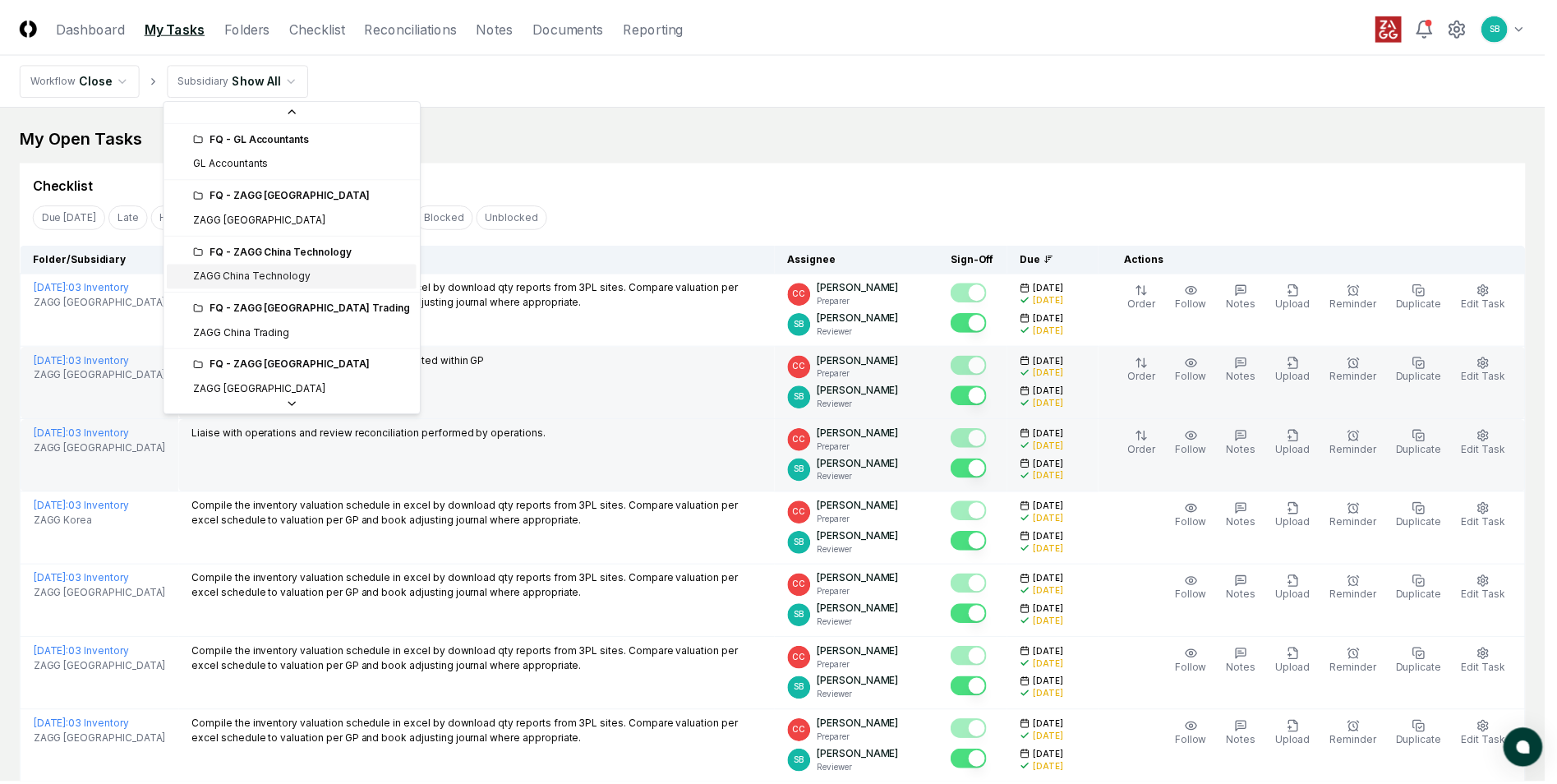
scroll to position [247, 0]
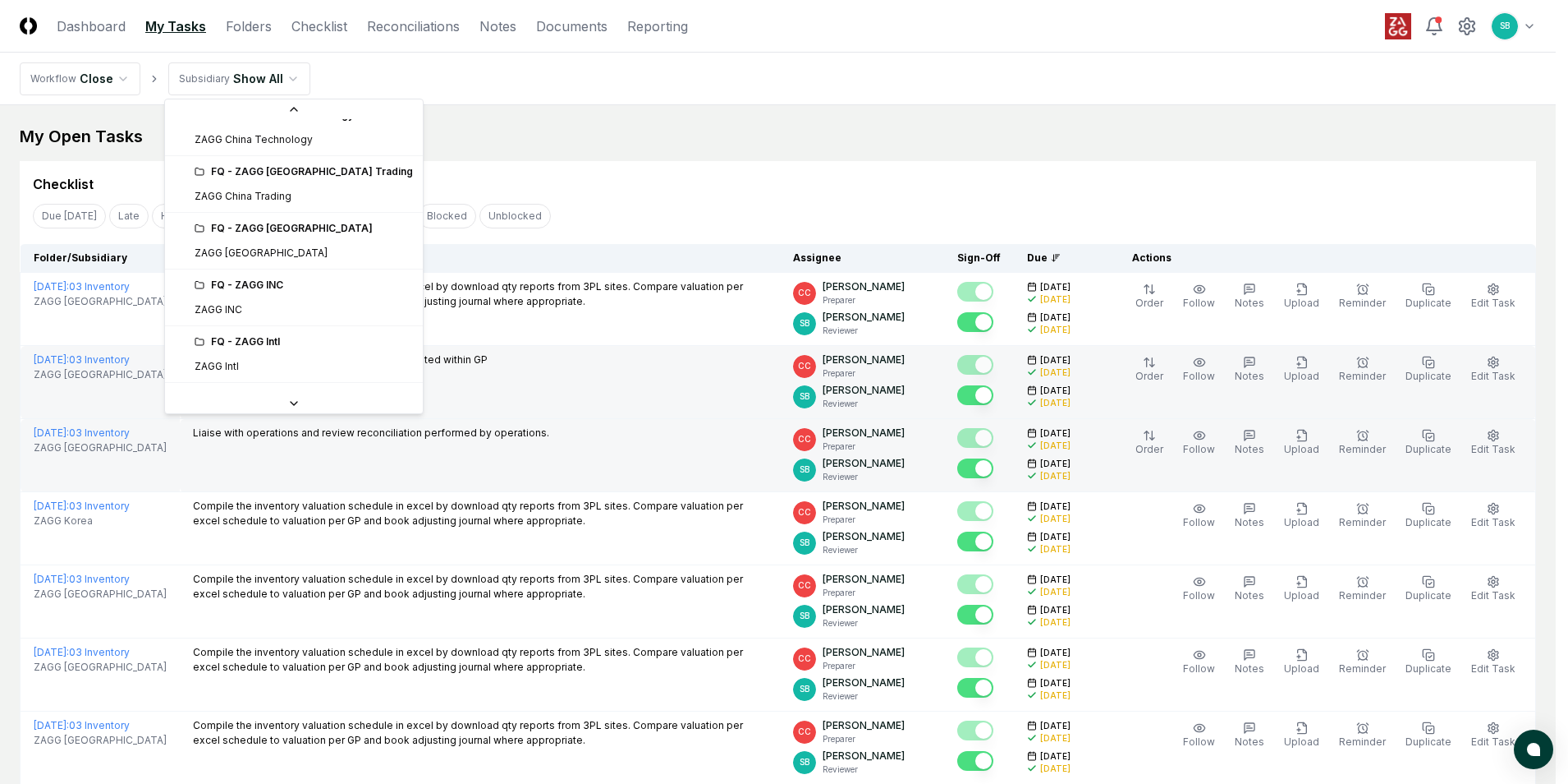
click at [240, 349] on div "FQ - ZAGG Intl" at bounding box center [303, 342] width 218 height 15
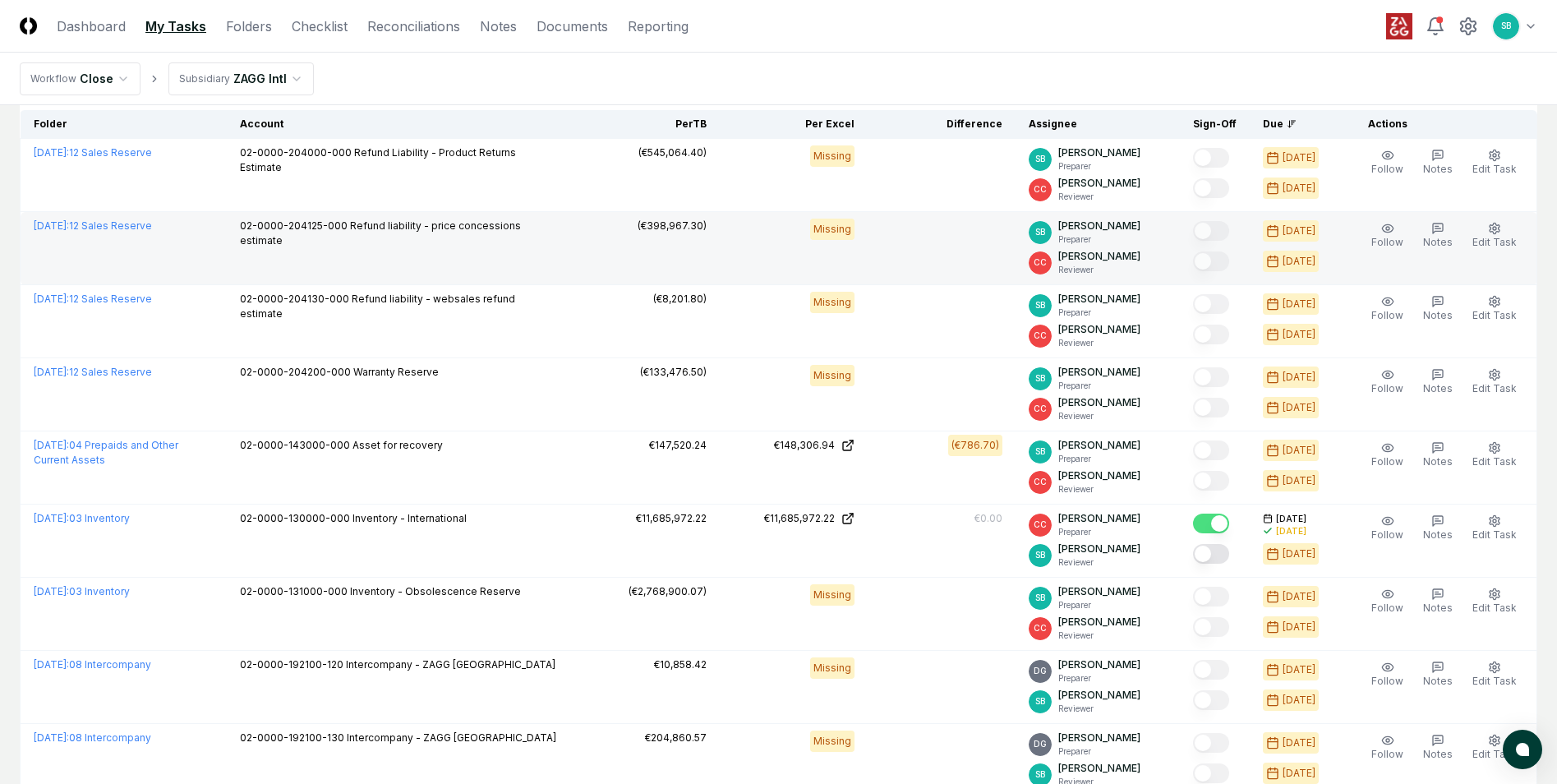
scroll to position [329, 0]
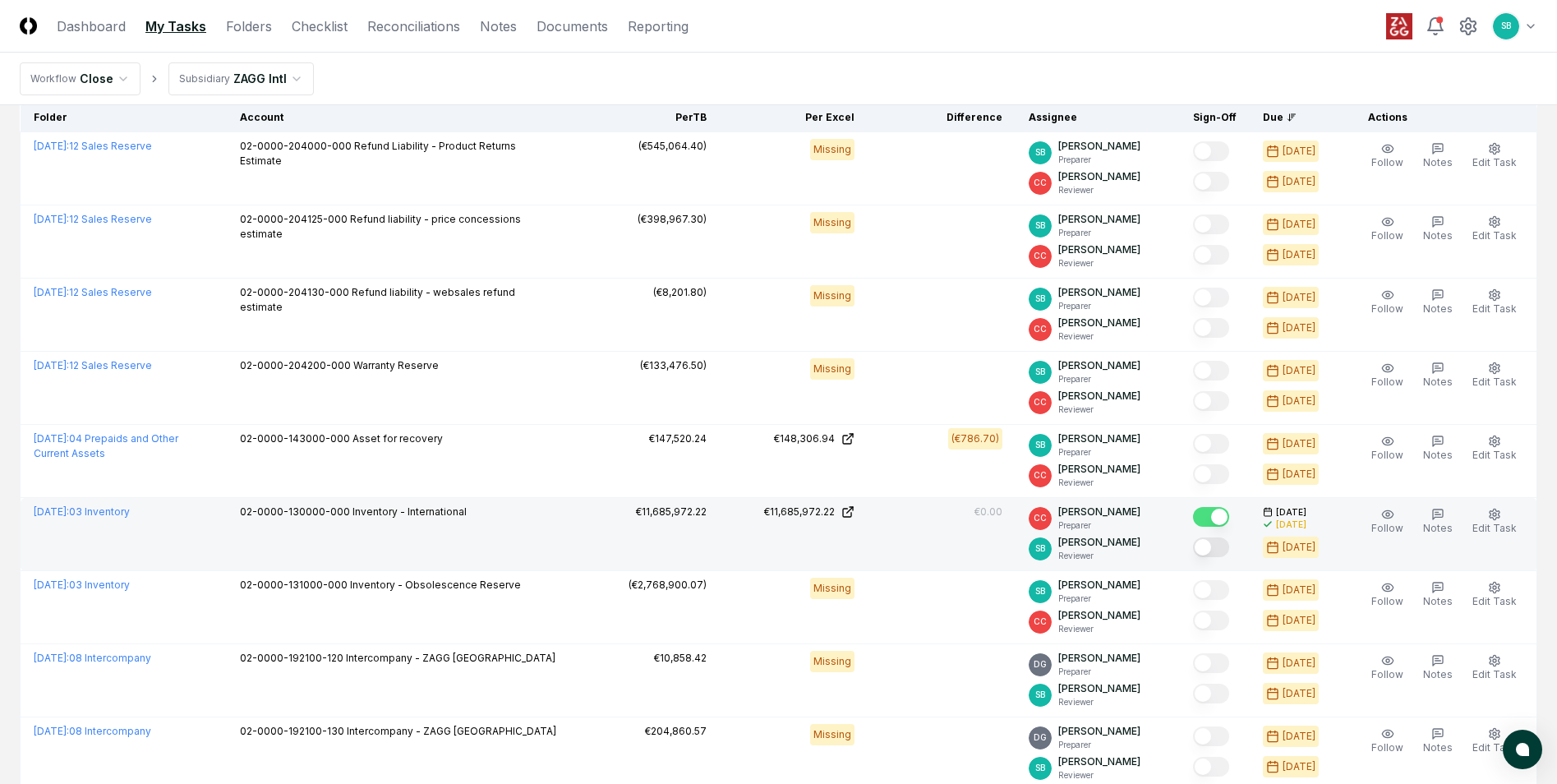
click at [1224, 549] on button "Mark complete" at bounding box center [1211, 547] width 36 height 20
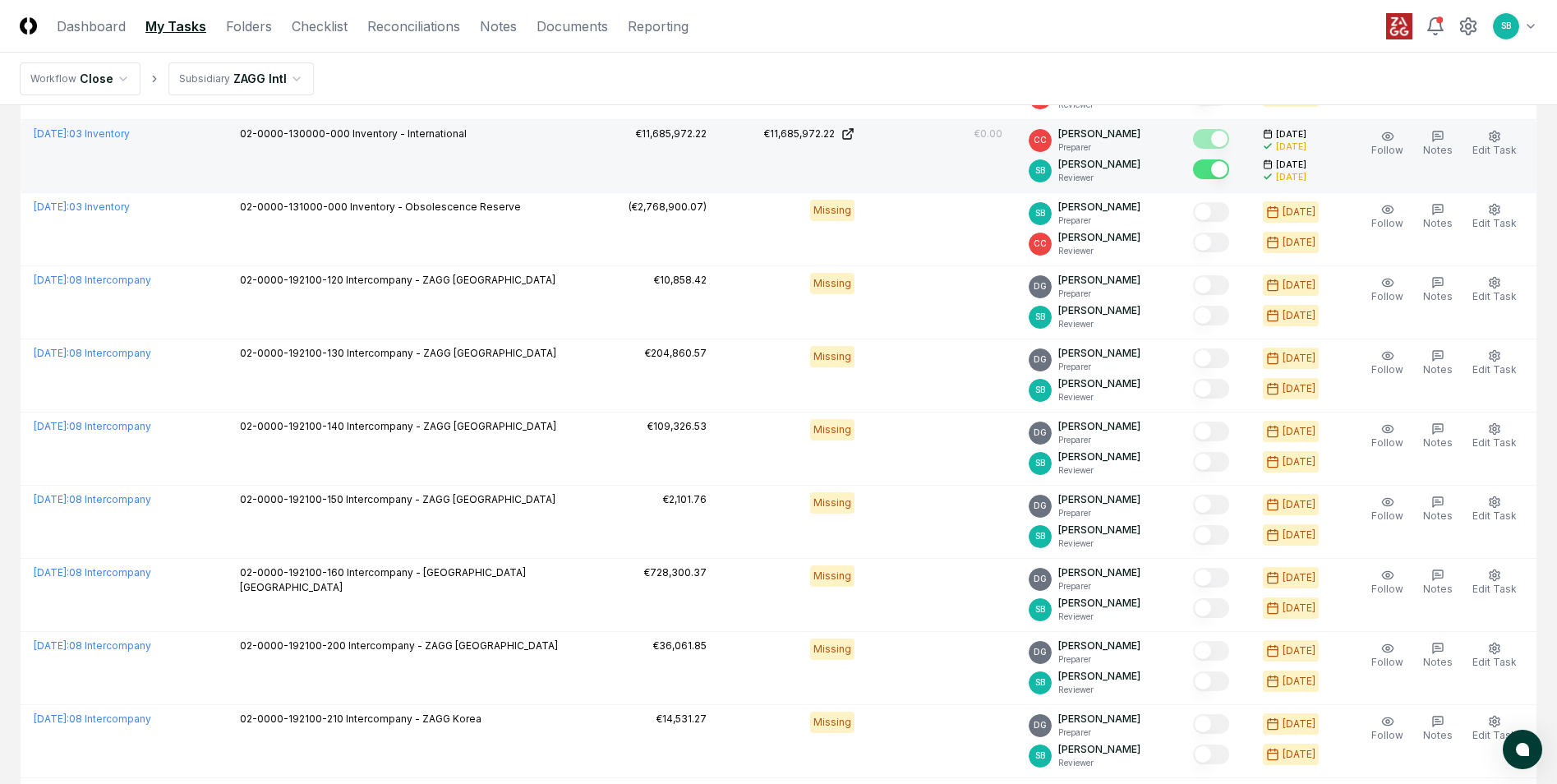
scroll to position [740, 0]
